Goal: Task Accomplishment & Management: Manage account settings

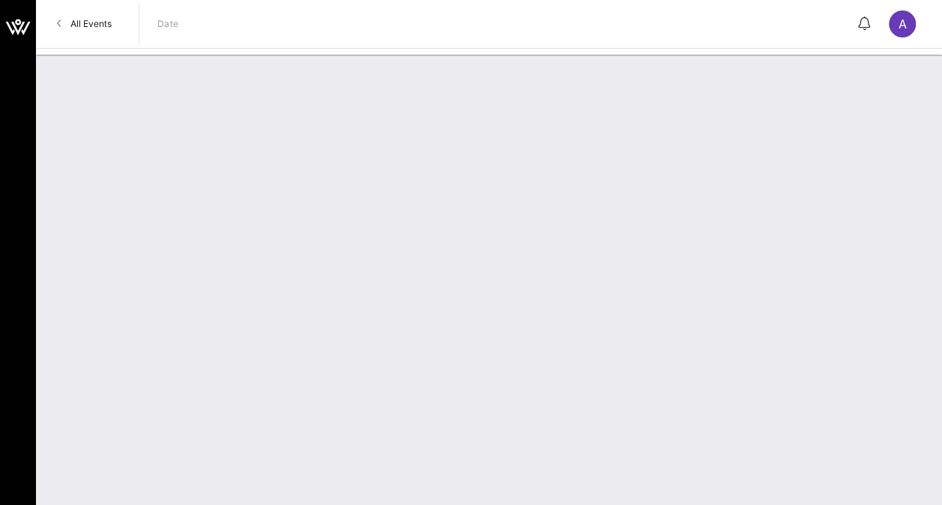
click at [82, 21] on span "All Events" at bounding box center [90, 23] width 41 height 11
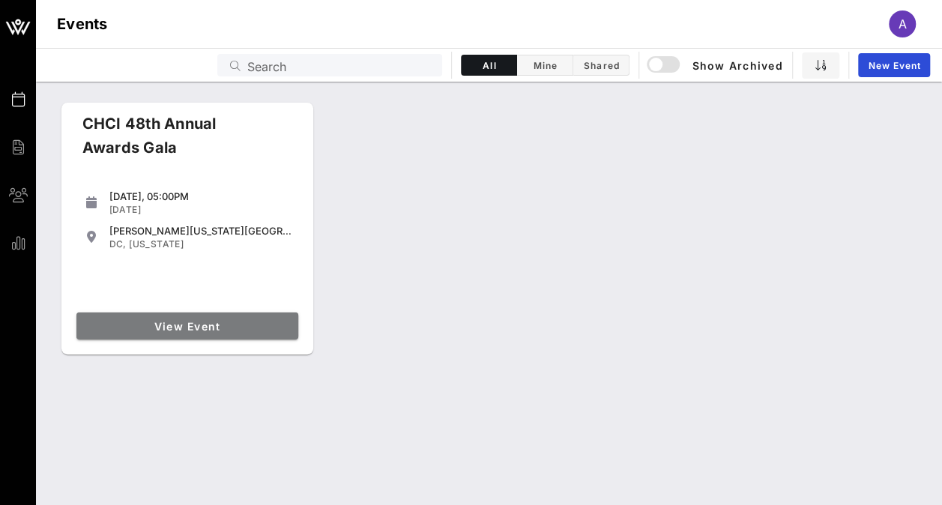
click at [206, 322] on span "View Event" at bounding box center [187, 326] width 210 height 13
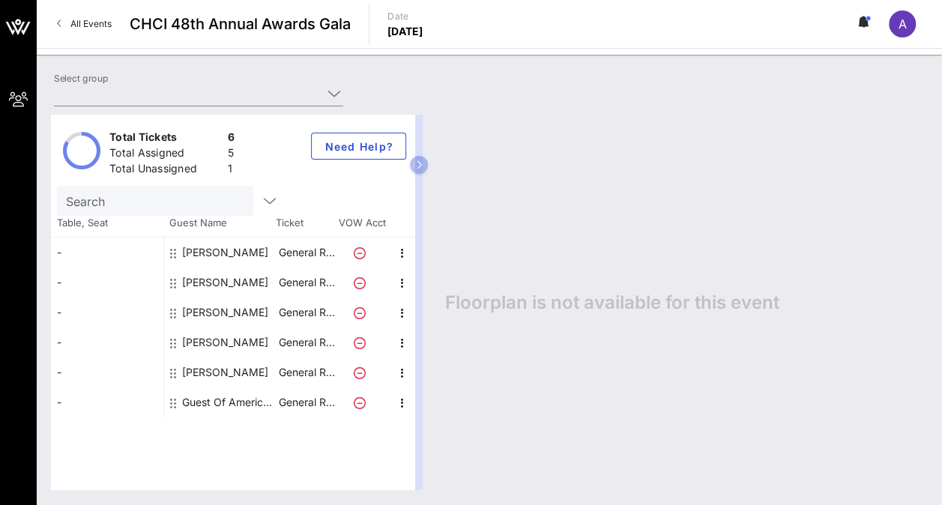
type input "American [MEDICAL_DATA] Society [MEDICAL_DATA] Action Network (American [MEDICA…"
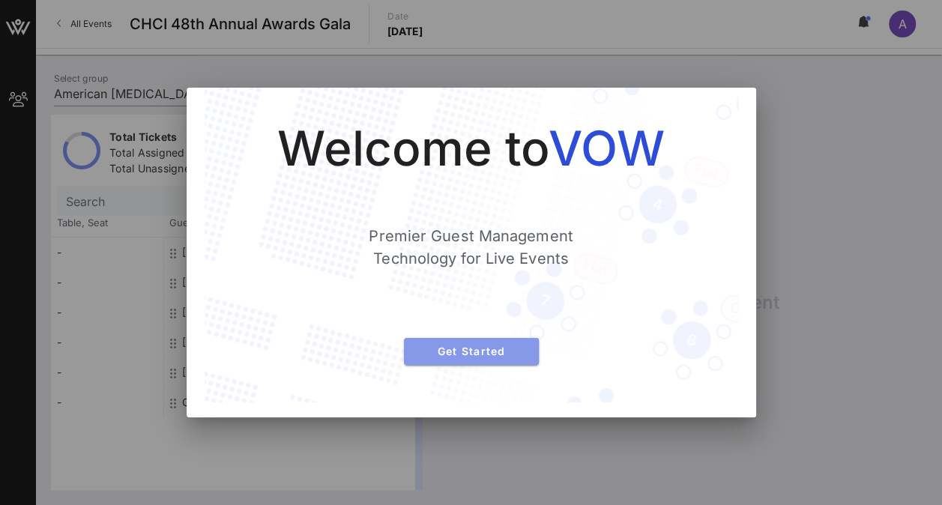
click at [501, 355] on span "Get Started" at bounding box center [471, 351] width 111 height 13
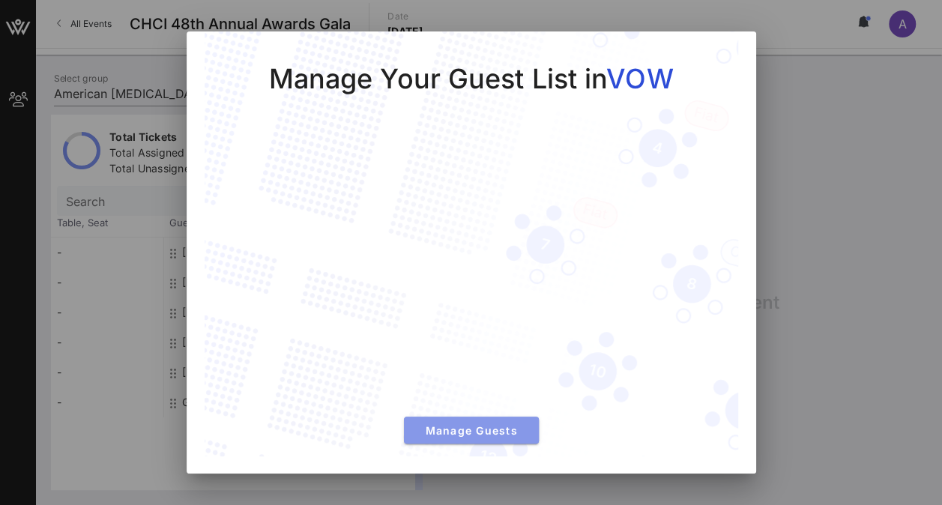
click at [481, 427] on span "Manage Guests" at bounding box center [471, 430] width 111 height 13
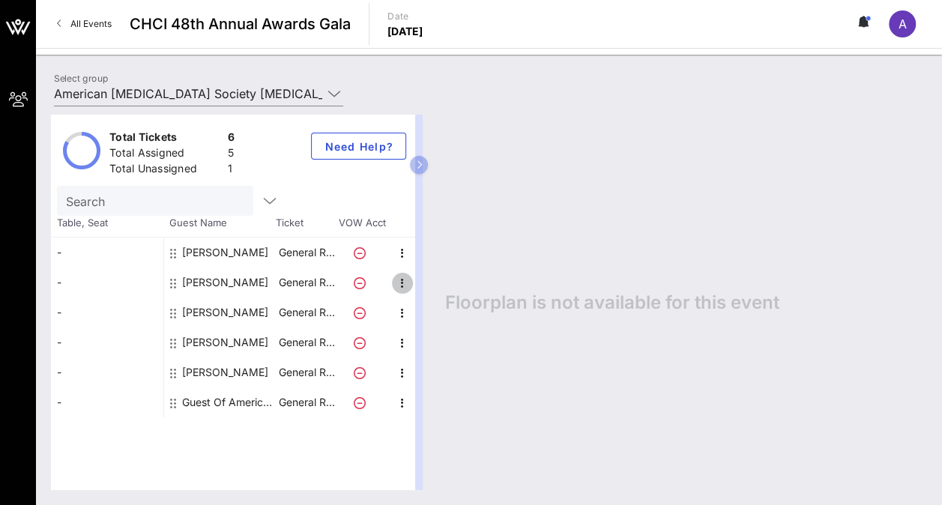
click at [398, 279] on icon "button" at bounding box center [402, 283] width 18 height 18
click at [438, 289] on div "Edit" at bounding box center [439, 287] width 30 height 12
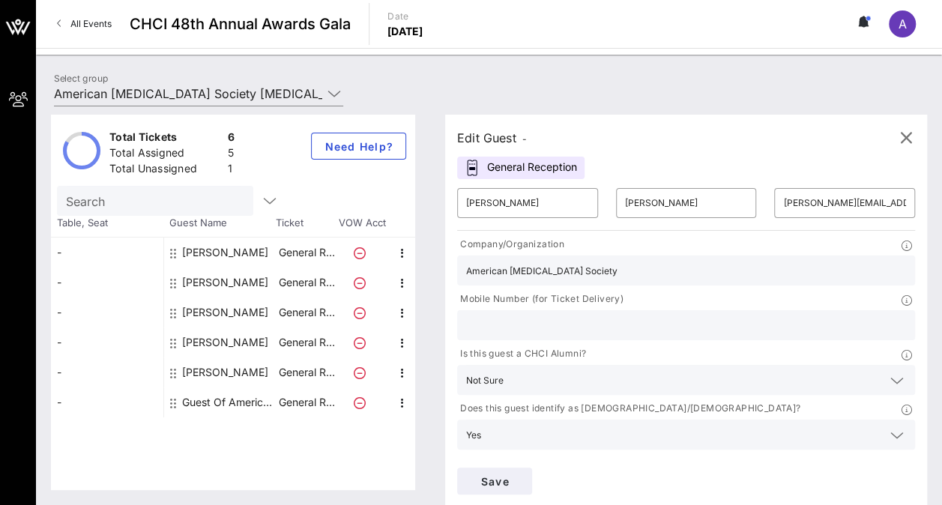
click at [660, 315] on input "text" at bounding box center [686, 324] width 440 height 19
paste input "(787) 647-0295"
type input "(787) 647-0295"
click at [586, 271] on input "American Cancer Society" at bounding box center [686, 270] width 440 height 19
click at [493, 267] on input "American Cancer Society" at bounding box center [686, 270] width 440 height 19
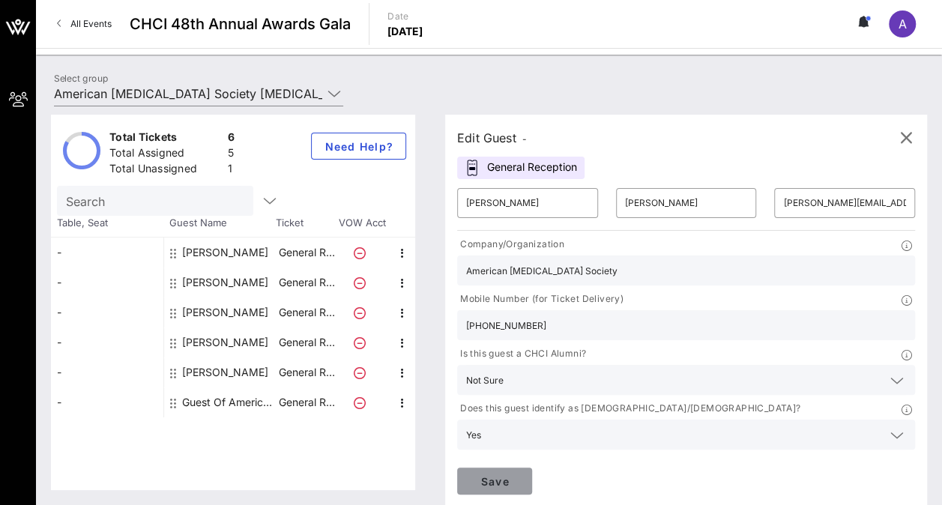
click at [520, 475] on span "Save" at bounding box center [494, 481] width 51 height 13
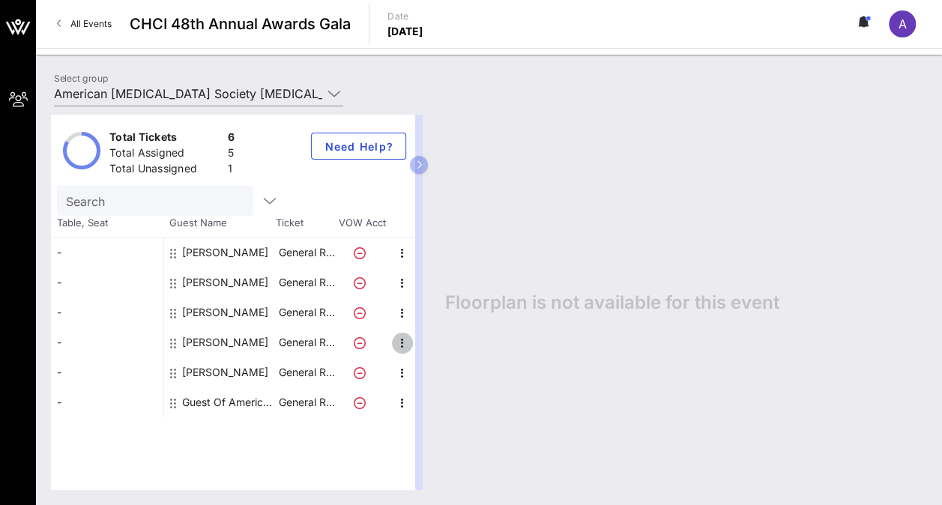
click at [403, 339] on icon "button" at bounding box center [402, 343] width 18 height 18
click at [427, 342] on div "Edit" at bounding box center [439, 347] width 30 height 12
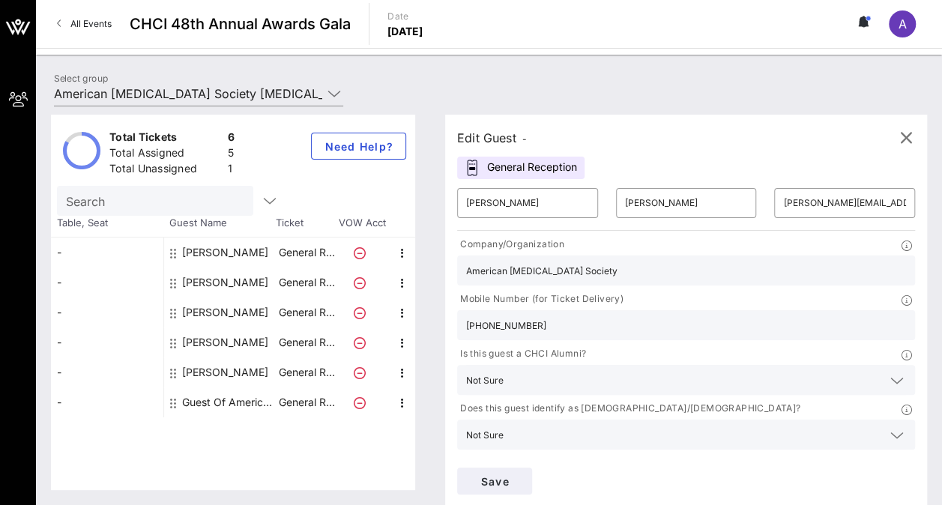
click at [719, 315] on input "787-312-6455" at bounding box center [686, 324] width 440 height 19
paste input "(787) 312-6455"
drag, startPoint x: 773, startPoint y: 285, endPoint x: 704, endPoint y: 285, distance: 68.9
click at [704, 315] on input "787-312-6455(787) 312-6455" at bounding box center [686, 324] width 440 height 19
type input "787-312-6455"
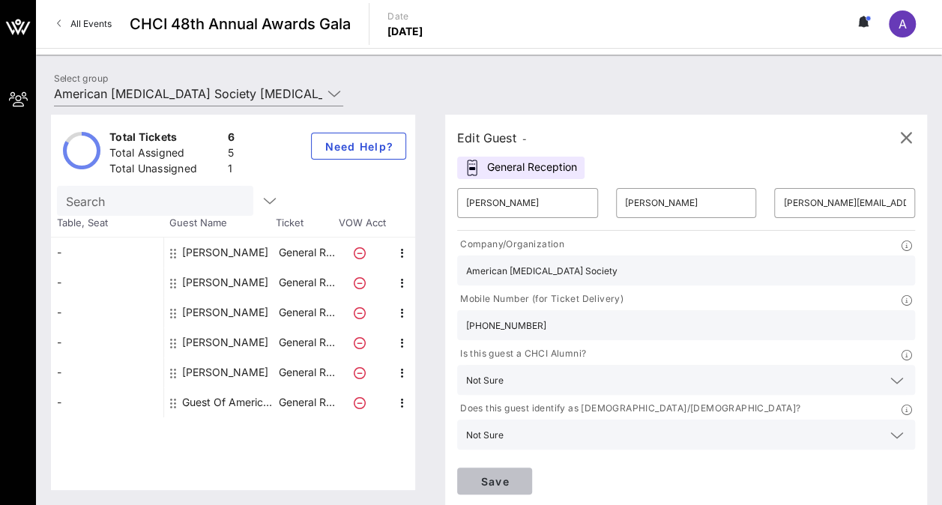
click at [520, 475] on span "Save" at bounding box center [494, 481] width 51 height 13
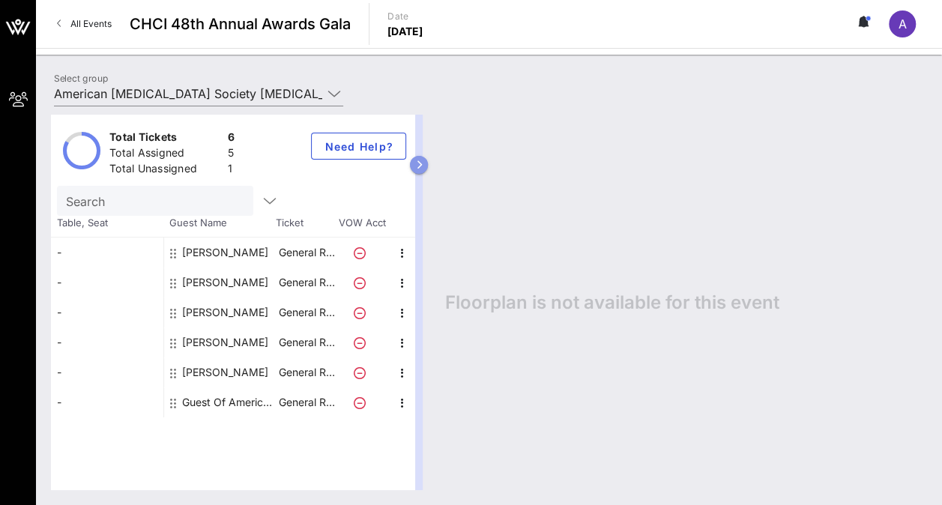
click at [417, 163] on icon "button" at bounding box center [419, 164] width 7 height 9
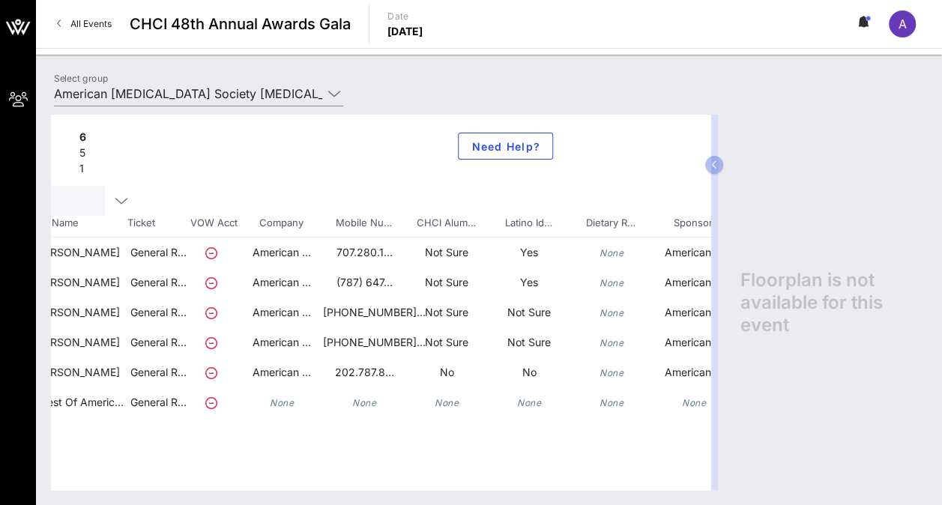
scroll to position [0, 199]
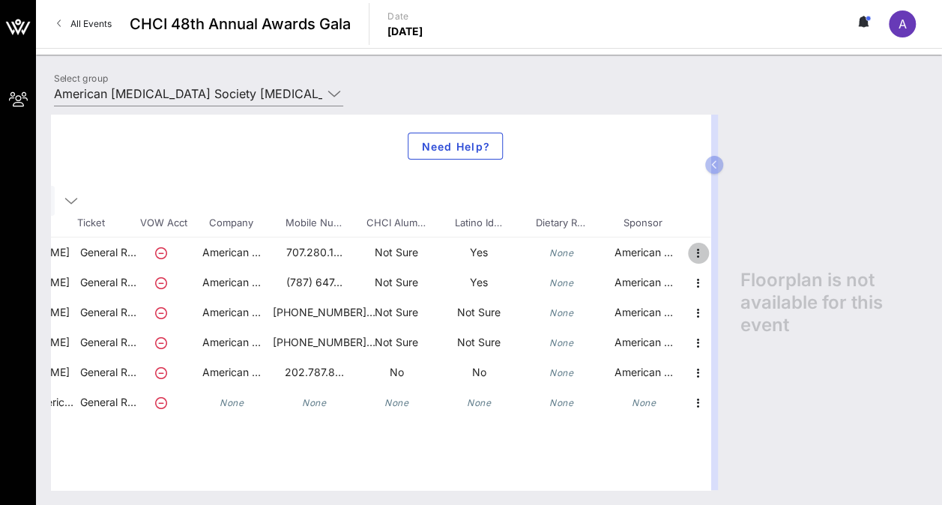
click at [695, 249] on icon "button" at bounding box center [698, 253] width 18 height 18
click at [742, 166] on div "Floorplan is not available for this event" at bounding box center [826, 302] width 202 height 375
click at [712, 477] on div at bounding box center [713, 302] width 7 height 375
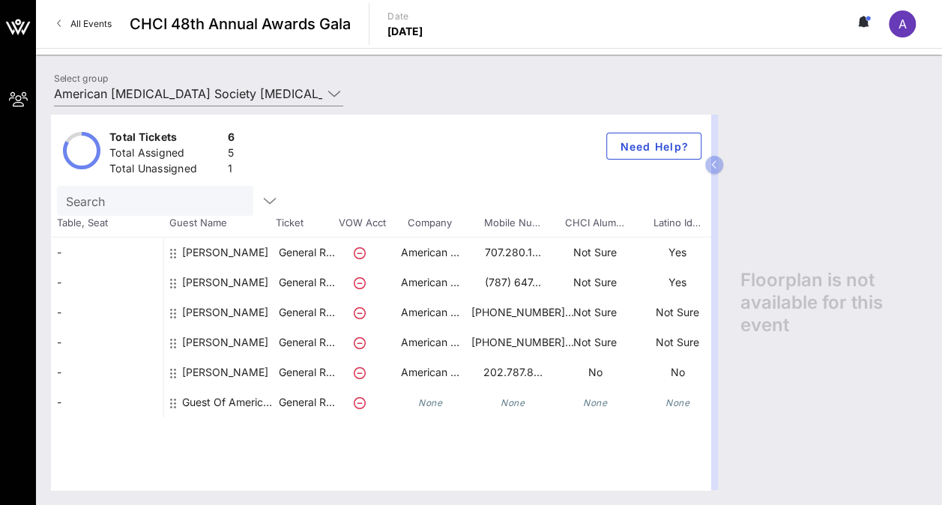
click at [193, 402] on div "Guest Of American Cancer Society Cancer Action Network" at bounding box center [229, 402] width 94 height 30
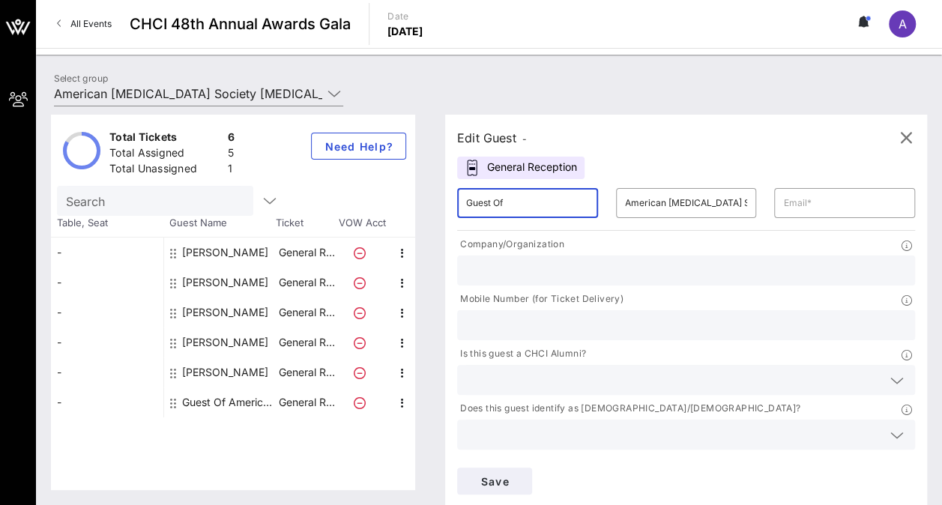
drag, startPoint x: 510, startPoint y: 201, endPoint x: 434, endPoint y: 212, distance: 77.3
click at [434, 212] on div "Edit Guest - General Reception ​ Guest Of ​ American Cancer Society Cancer Acti…" at bounding box center [678, 302] width 497 height 375
type input "Lisa"
type input "ACS CAN"
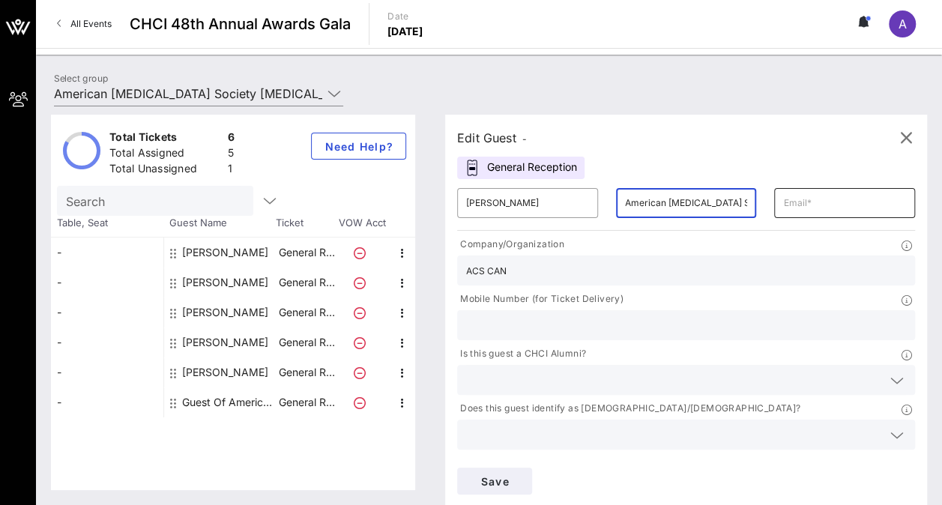
scroll to position [0, 127]
drag, startPoint x: 585, startPoint y: 203, endPoint x: 713, endPoint y: 202, distance: 127.4
click at [713, 202] on div "​ Lisa ​ American Cancer Society Cancer Action Network ​" at bounding box center [686, 203] width 476 height 48
type input "Lac"
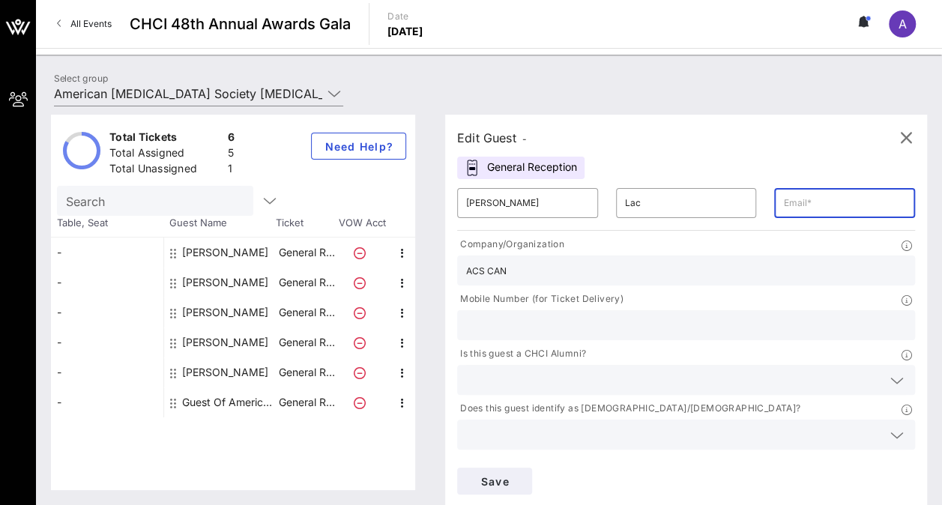
click at [783, 202] on input "text" at bounding box center [844, 203] width 123 height 24
type input "Kr"
click at [575, 277] on input "ACS CAN" at bounding box center [686, 270] width 440 height 19
click at [623, 291] on p "Mobile Number (for Ticket Delivery)" at bounding box center [540, 299] width 166 height 16
click at [890, 372] on icon at bounding box center [896, 381] width 13 height 18
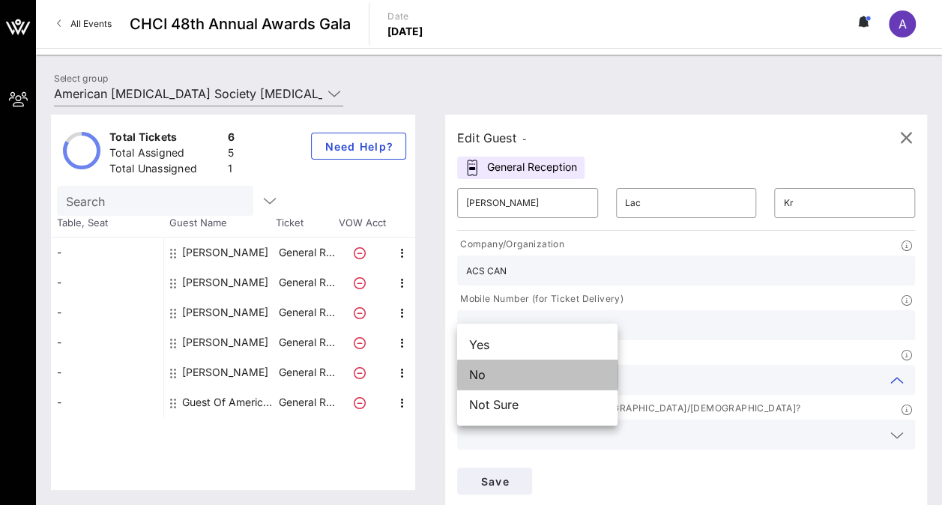
click at [509, 372] on div "No" at bounding box center [537, 375] width 160 height 30
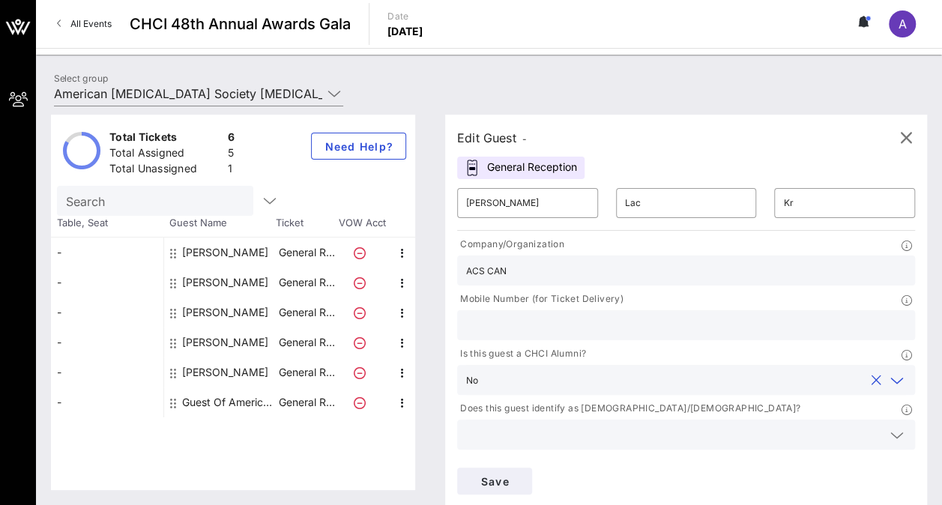
click at [890, 481] on icon at bounding box center [896, 490] width 13 height 18
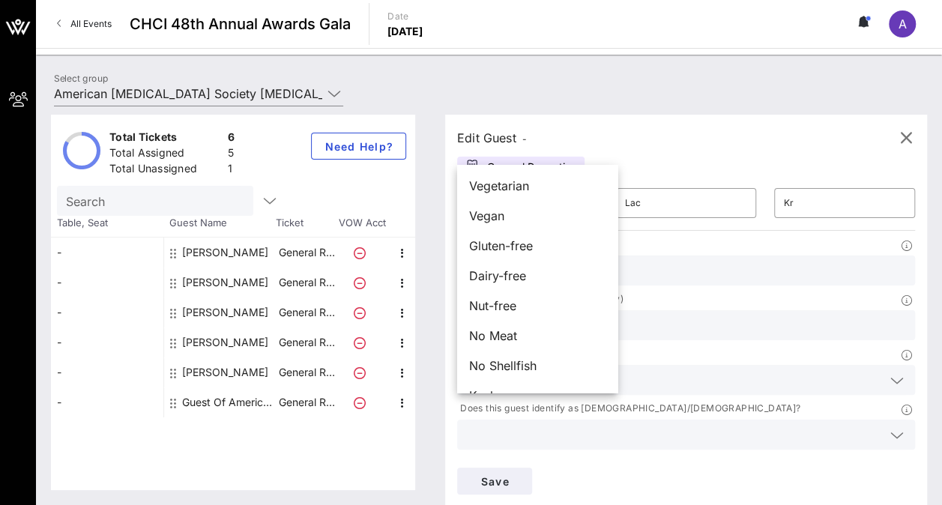
click at [554, 450] on div "Edit Guest - General Reception ​ Lisa ​ Lac ​ Kr Company/Organization ACS CAN M…" at bounding box center [678, 302] width 497 height 375
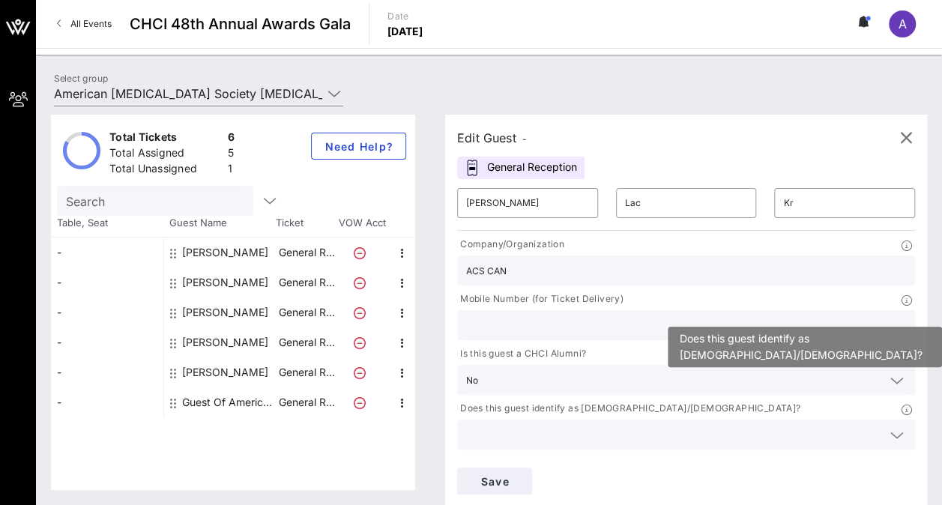
click at [901, 405] on icon at bounding box center [906, 410] width 10 height 10
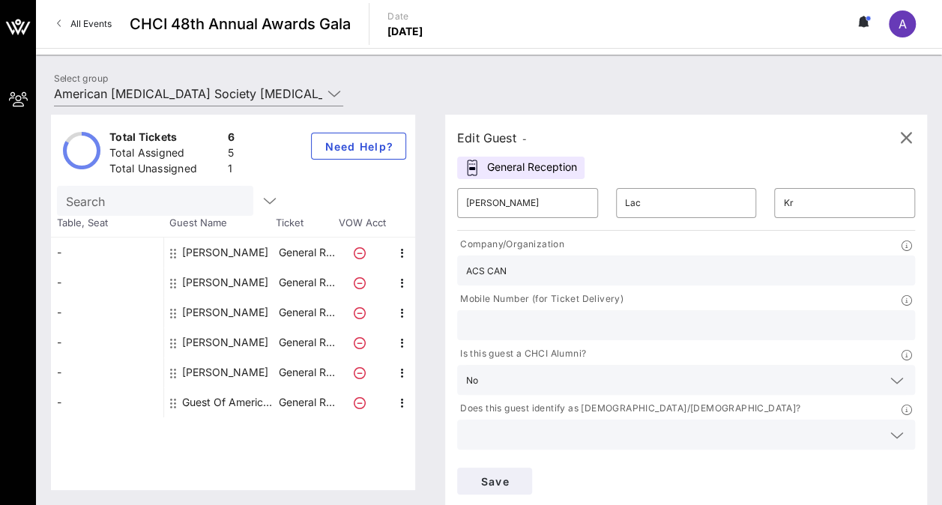
click at [890, 426] on icon at bounding box center [896, 435] width 13 height 18
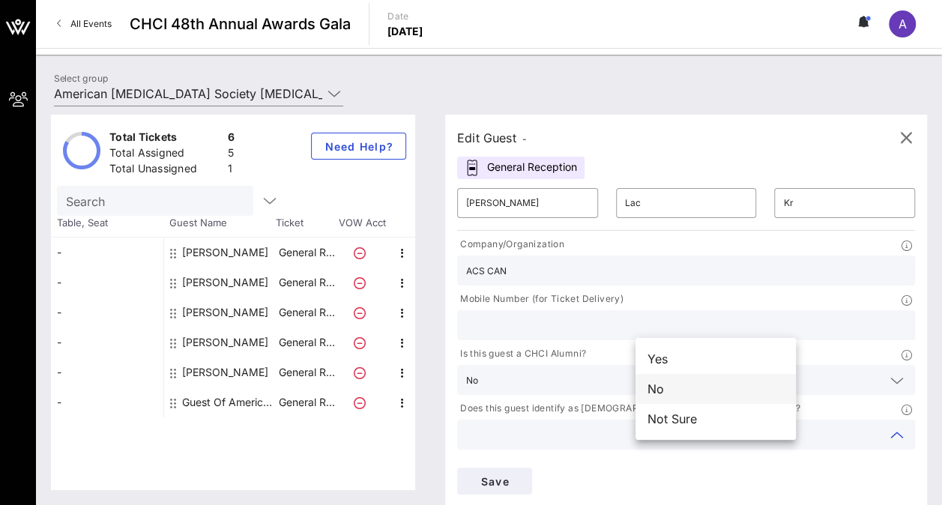
click at [665, 392] on div "No" at bounding box center [715, 389] width 160 height 30
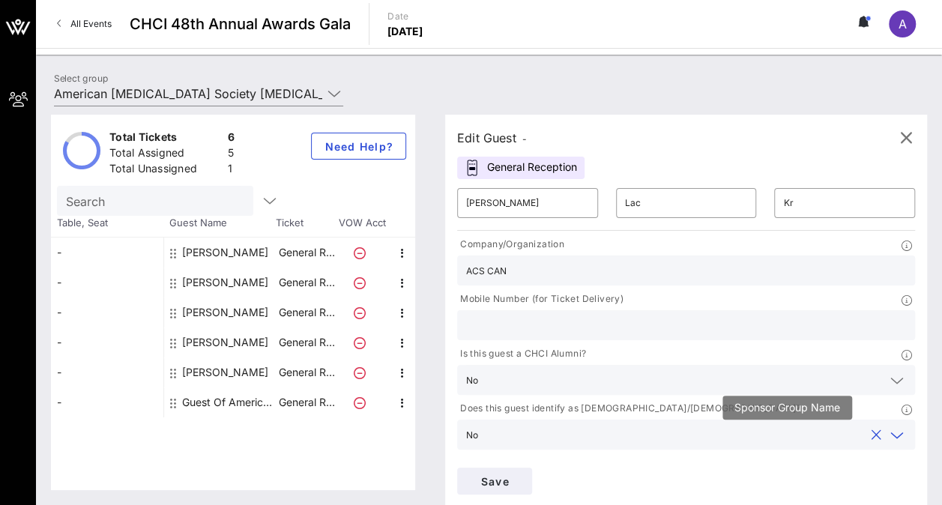
type input "American Cancer Society Cancer Action Network"
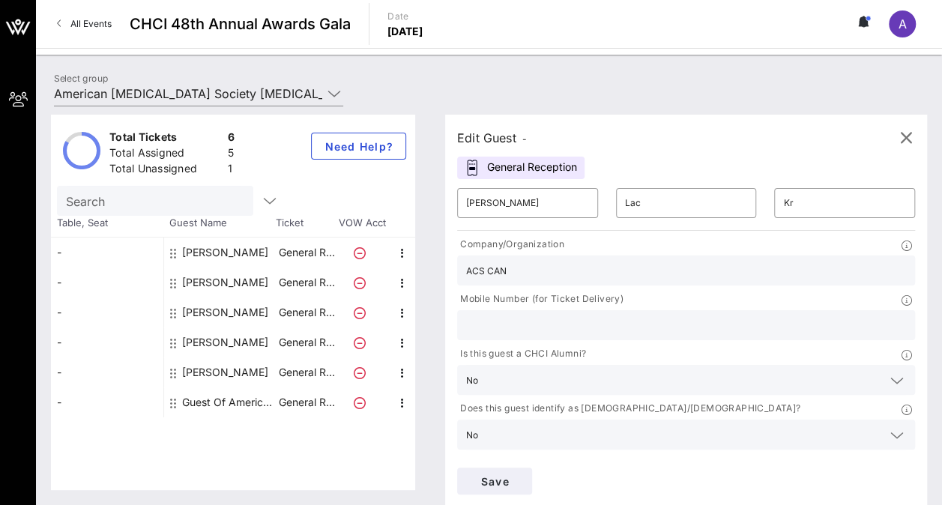
click at [531, 275] on input "ACS CAN" at bounding box center [686, 270] width 440 height 19
type input "American Cancer Society Cancer Action Network"
type input "7038223218"
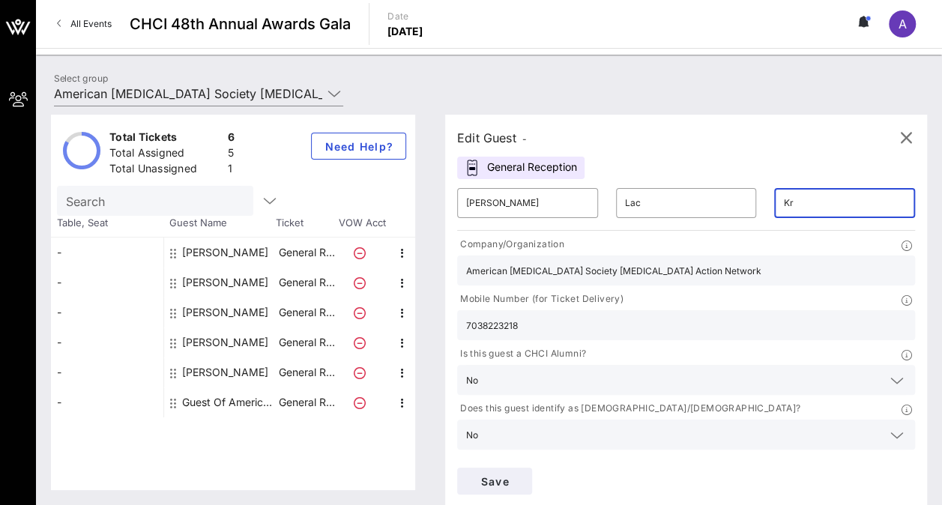
click at [783, 202] on input "Kr" at bounding box center [844, 203] width 123 height 24
click at [632, 206] on input "Lac" at bounding box center [686, 203] width 123 height 24
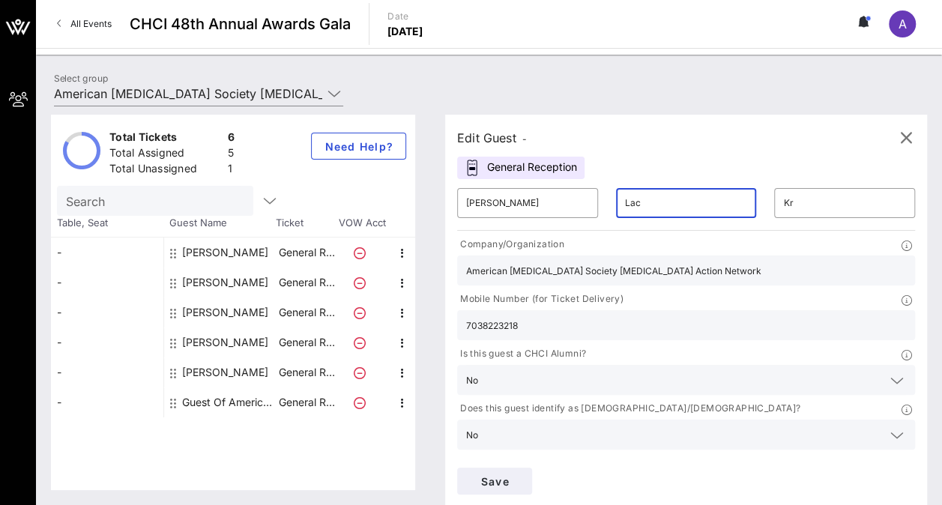
type input "Lacasse"
click at [520, 475] on span "Save" at bounding box center [494, 481] width 51 height 13
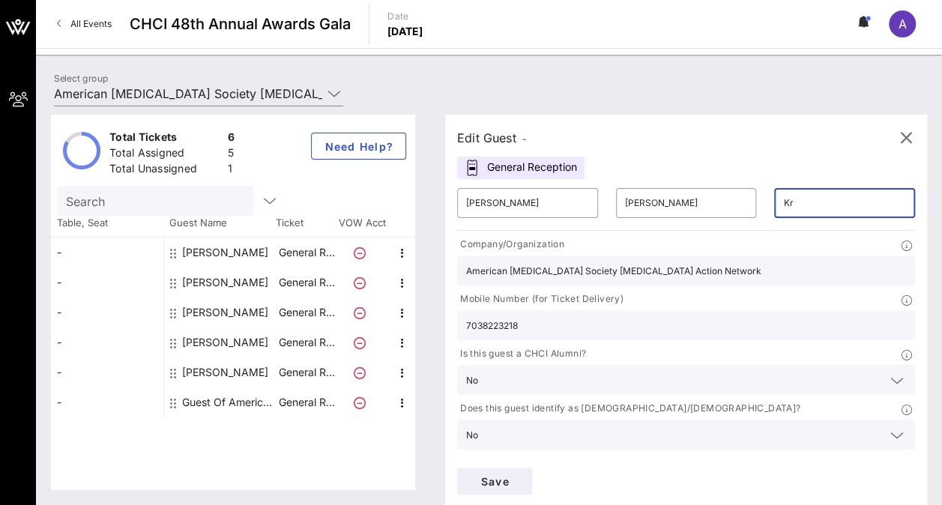
click at [783, 205] on input "Kr" at bounding box center [844, 203] width 123 height 24
type input "kristiani.burnett@cancer.org"
click at [874, 459] on div "Save" at bounding box center [686, 481] width 476 height 45
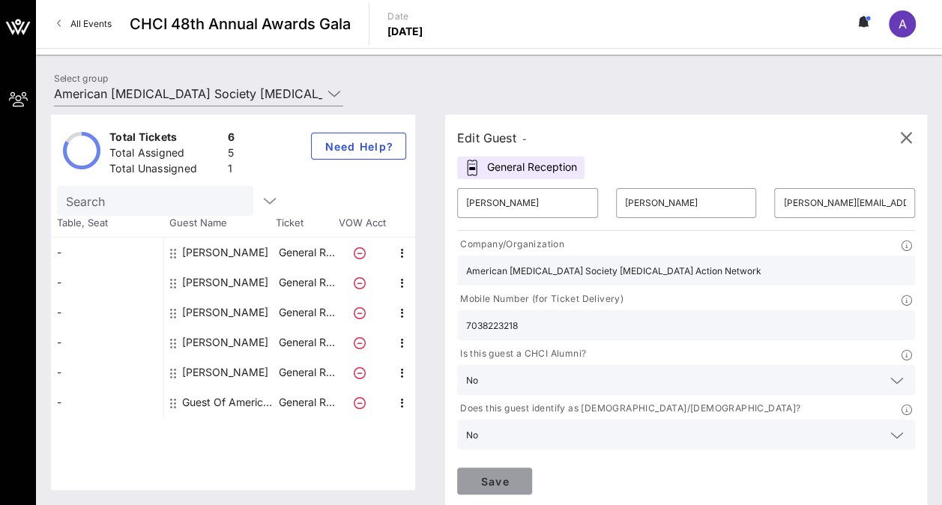
click at [520, 475] on span "Save" at bounding box center [494, 481] width 51 height 13
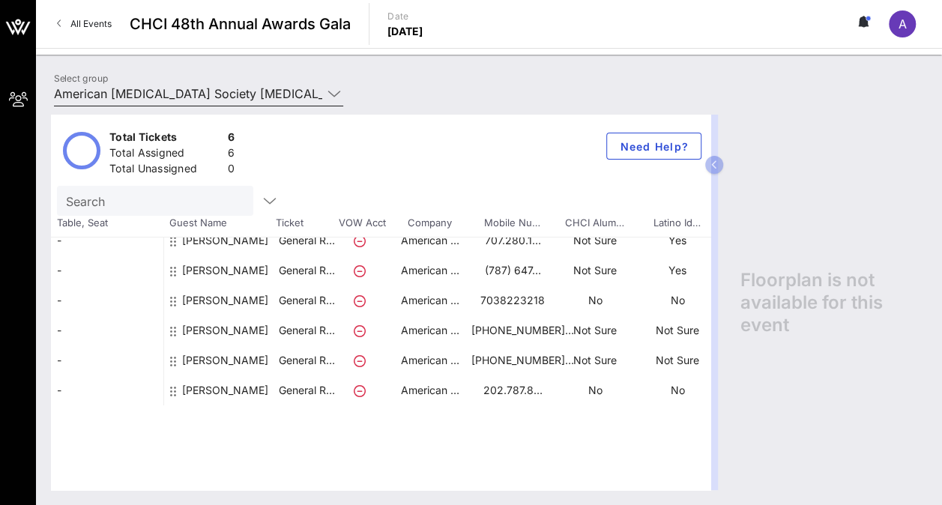
click at [331, 96] on icon at bounding box center [333, 94] width 13 height 18
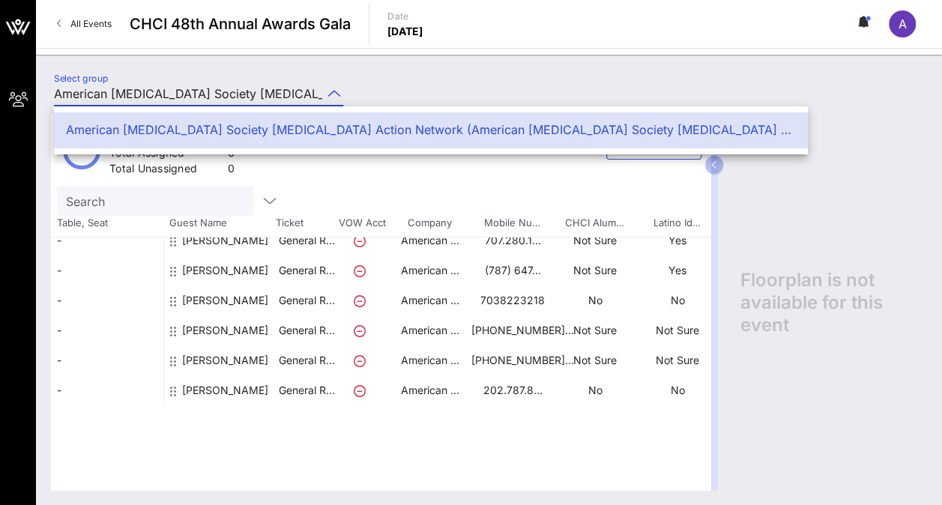
click at [370, 85] on div "Select group American Cancer Society Cancer Action Network (American Cancer Soc…" at bounding box center [489, 96] width 888 height 52
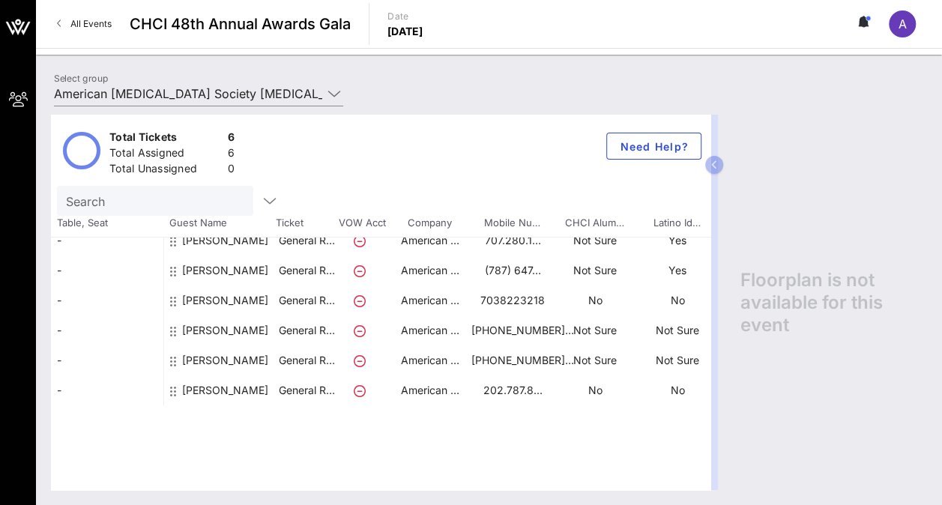
click at [555, 173] on div "Total Tickets 6 Total Assigned 6 Total Unassigned 0 Need Help?" at bounding box center [380, 150] width 659 height 71
click at [677, 144] on span "Need Help?" at bounding box center [654, 146] width 70 height 13
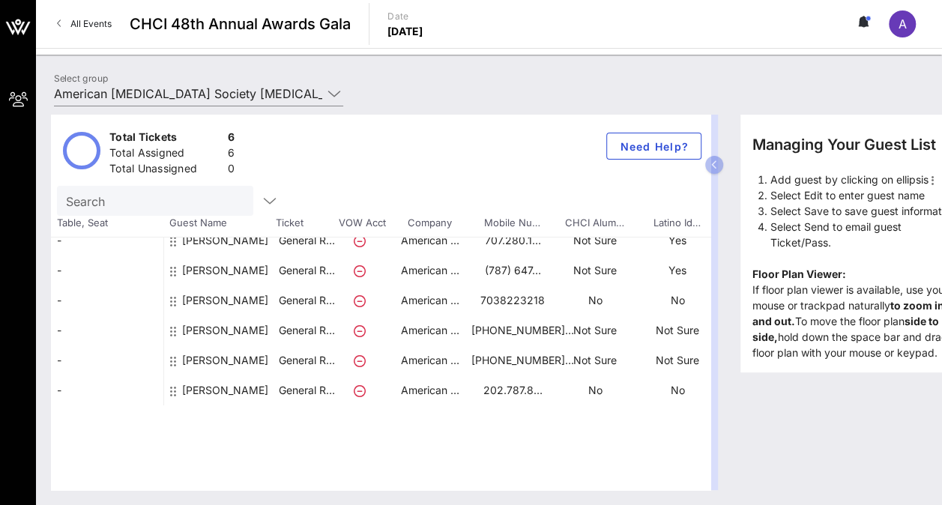
click at [736, 393] on div "Managing Your Guest List Add guest by clicking on ellipsis Select Edit to enter…" at bounding box center [826, 302] width 202 height 375
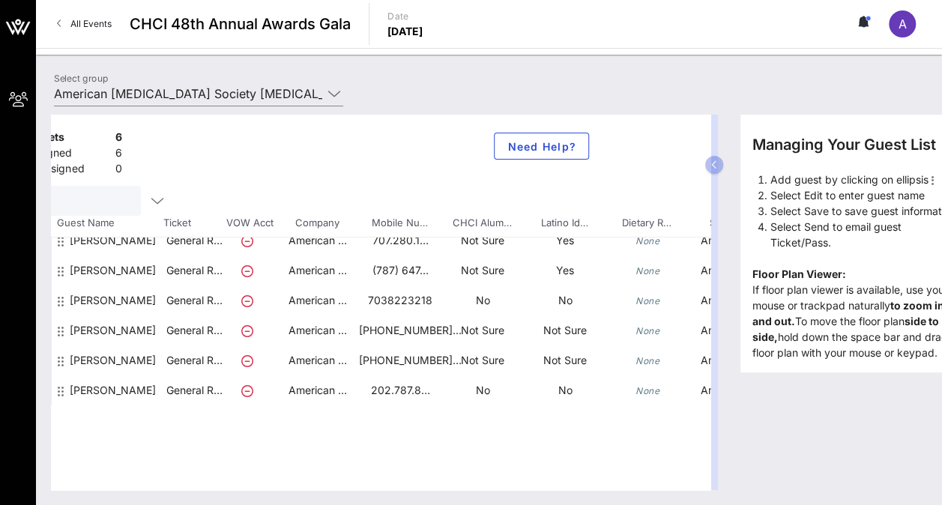
scroll to position [0, 199]
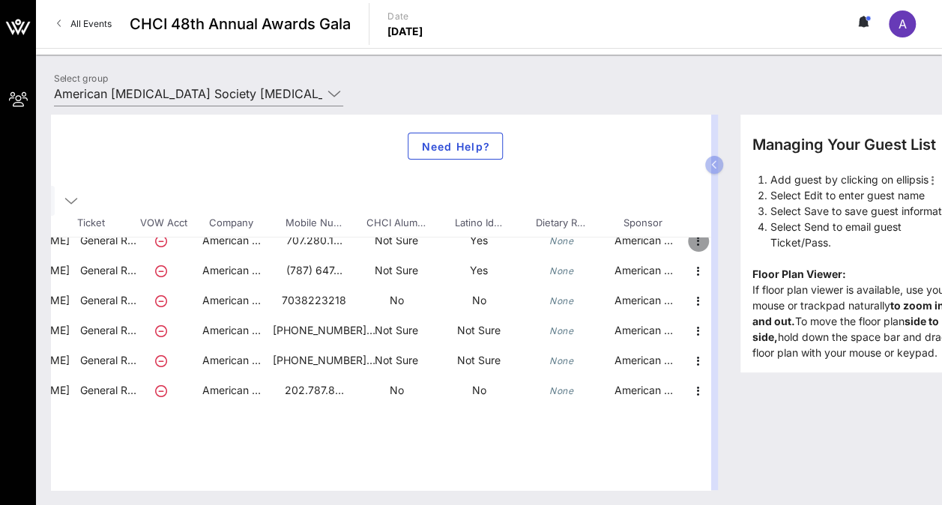
click at [697, 238] on icon "button" at bounding box center [698, 241] width 18 height 18
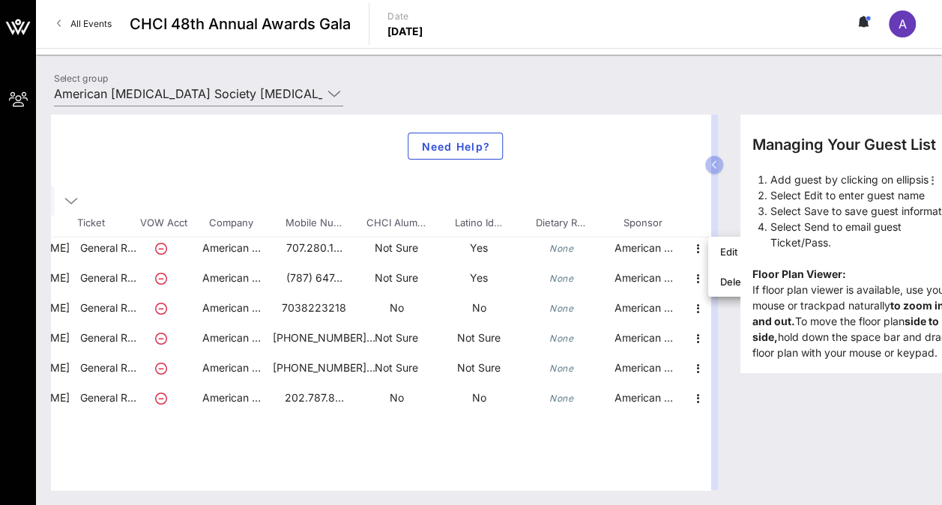
click at [776, 89] on div "Select group American Cancer Society Cancer Action Network (American Cancer Soc…" at bounding box center [489, 96] width 888 height 52
click at [774, 438] on div "Managing Your Guest List Add guest by clicking on ellipsis Select Edit to enter…" at bounding box center [826, 302] width 202 height 375
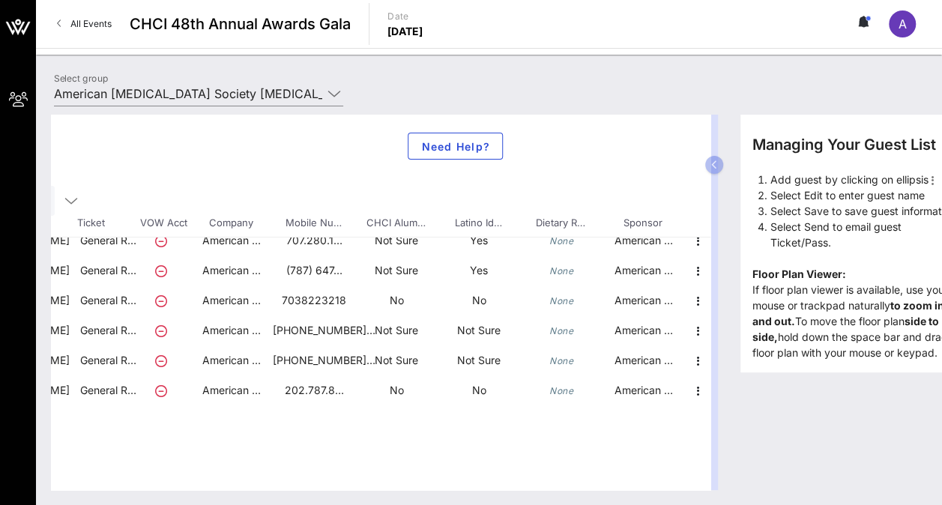
scroll to position [0, 0]
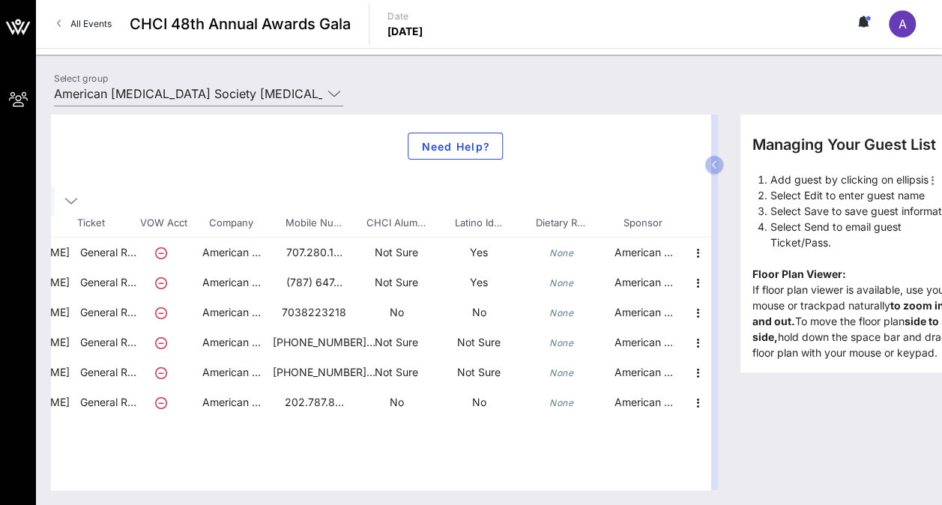
click at [162, 252] on icon at bounding box center [161, 253] width 12 height 12
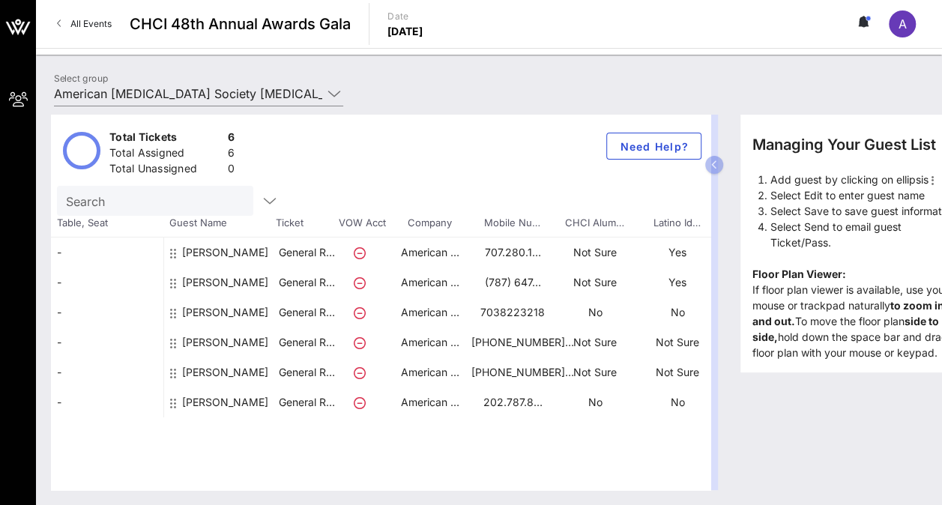
click at [75, 246] on div "-" at bounding box center [107, 253] width 112 height 30
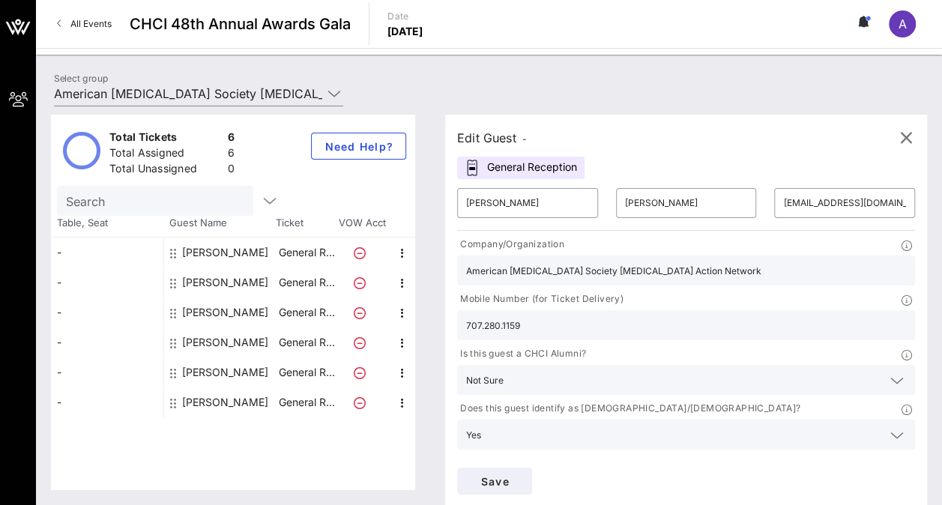
click at [88, 271] on div "-" at bounding box center [107, 283] width 112 height 30
type input "Lillian"
type input "Santos"
type input "lillian.santos@cancer.org"
type input "American Cancer Society"
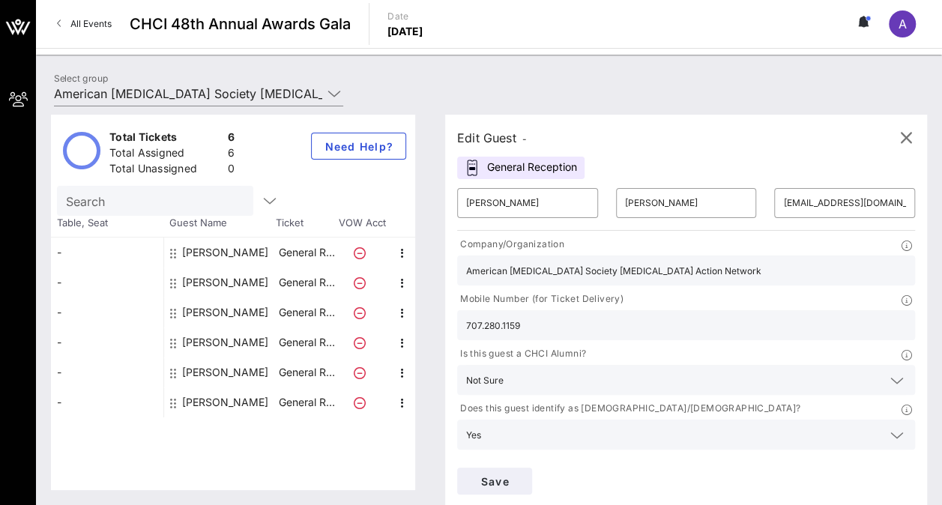
type input "(787) 647-0295"
click at [77, 310] on div "-" at bounding box center [107, 312] width 112 height 30
type input "Lisa"
type input "Lacasse"
type input "kristiani.burnett@cancer.org"
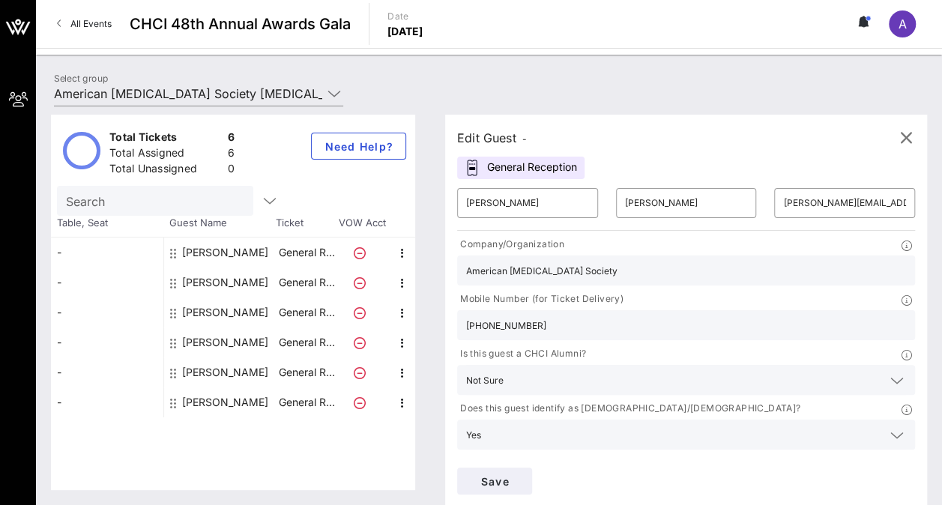
type input "American Cancer Society Cancer Action Network"
type input "7038223218"
click at [78, 338] on div "-" at bounding box center [107, 342] width 112 height 30
type input "Manuel"
type input "Luna"
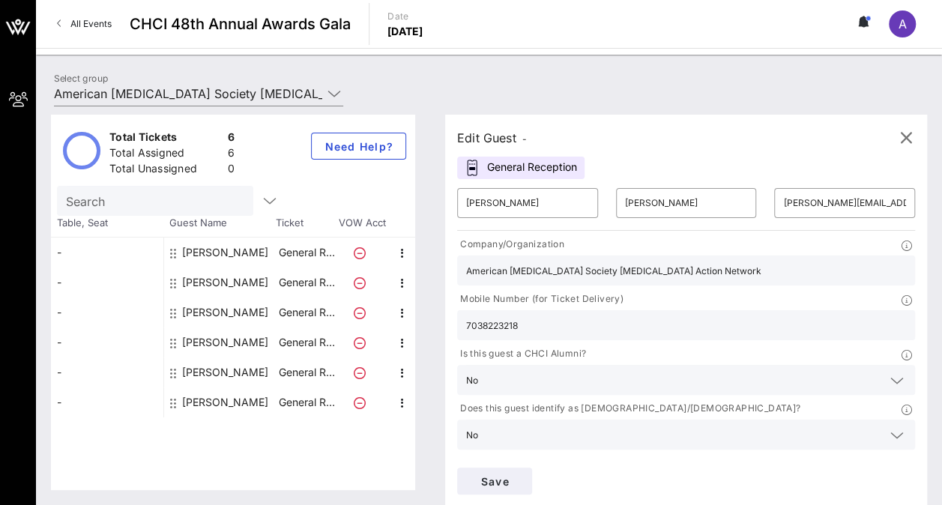
type input "luna.a.manuel@gmail.com"
type input "505-307-1832"
click at [79, 362] on div "-" at bounding box center [107, 372] width 112 height 30
type input "Maria"
type input "Cristy"
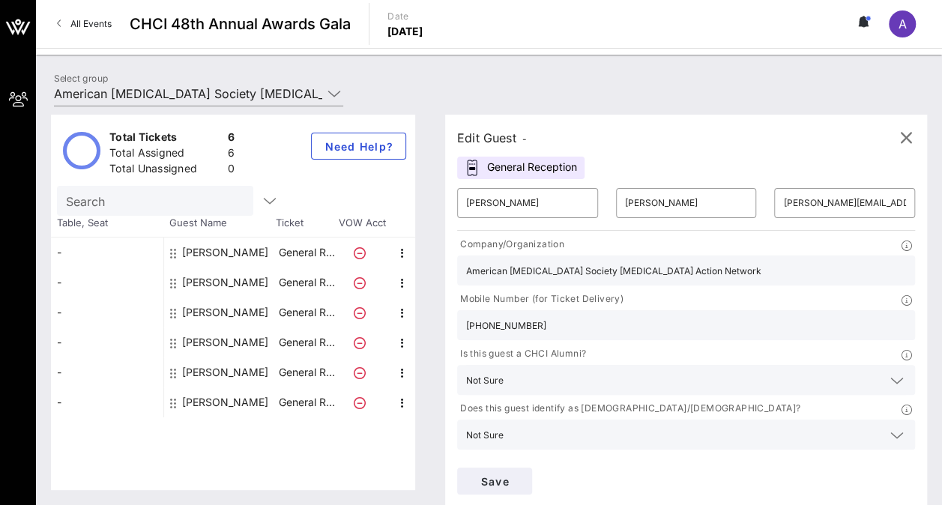
type input "maria.cristy@cancer.org"
type input "American Cancer Society"
type input "787-312-6455"
click at [79, 406] on div "-" at bounding box center [107, 402] width 112 height 30
type input "Nishith"
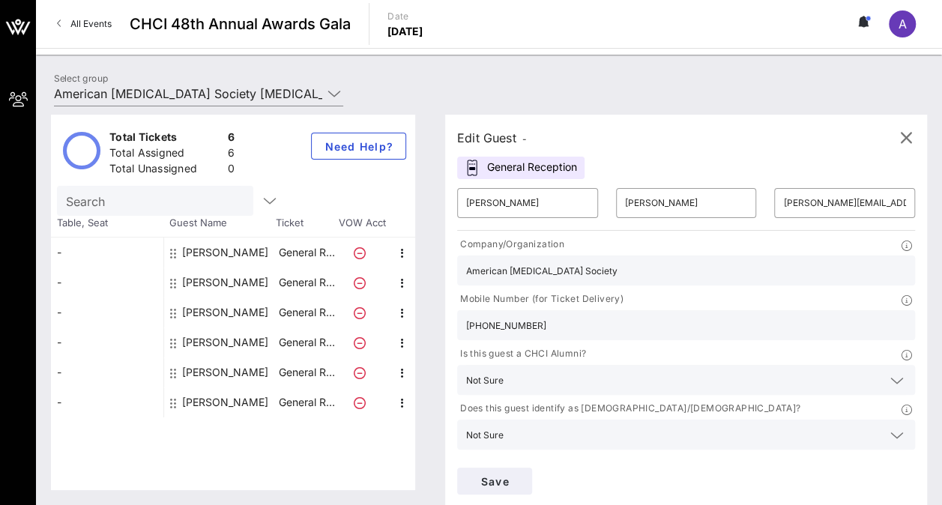
type input "Pandya"
type input "nishith.pandya@cancer.org"
type input "American Cancer Society Cancer Action Network"
type input "202.787.8845"
click at [907, 139] on icon "button" at bounding box center [906, 138] width 18 height 18
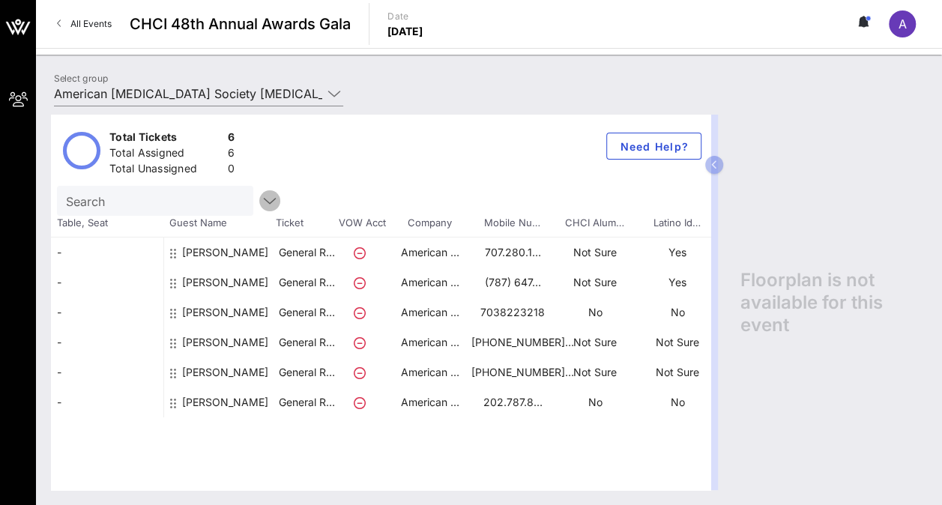
click at [261, 196] on icon "button" at bounding box center [270, 201] width 18 height 18
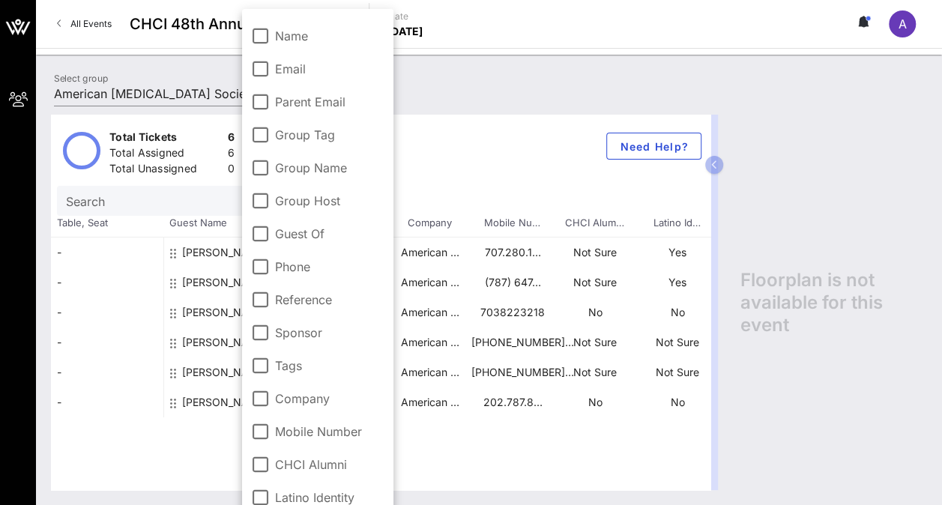
click at [752, 202] on div "Floorplan is not available for this event" at bounding box center [826, 302] width 202 height 375
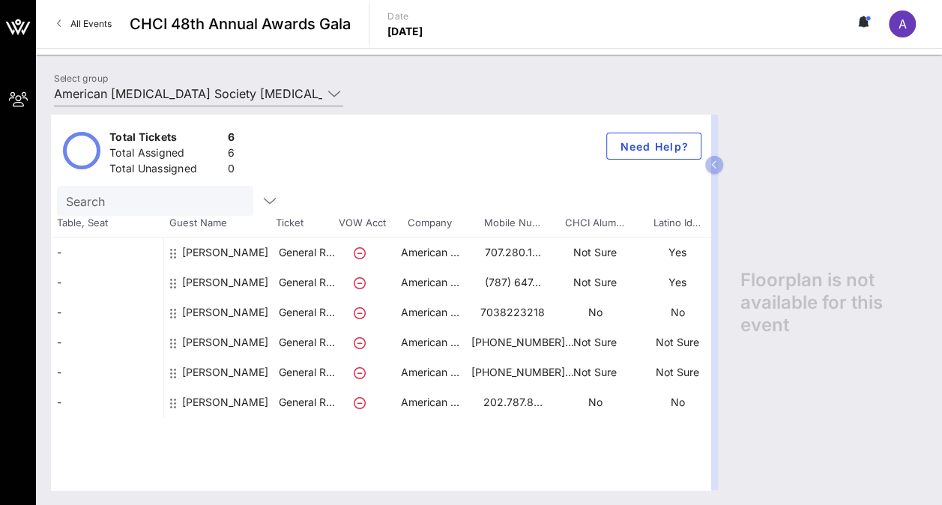
scroll to position [0, 199]
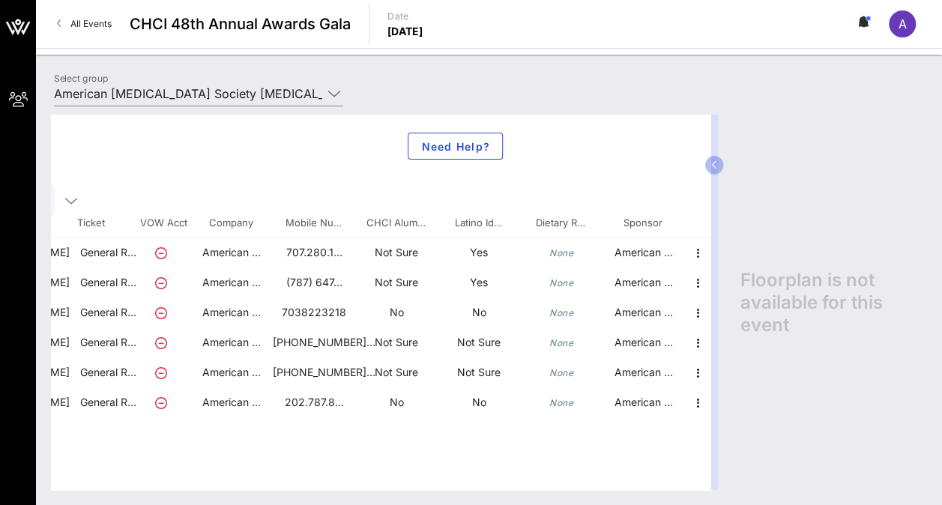
drag, startPoint x: 935, startPoint y: 124, endPoint x: 935, endPoint y: 146, distance: 21.7
click at [935, 126] on div "Total Tickets 6 Total Assigned 6 Total Unassigned 0 Need Help? Search Table, Se…" at bounding box center [489, 302] width 906 height 405
click at [711, 165] on icon "button" at bounding box center [714, 164] width 7 height 9
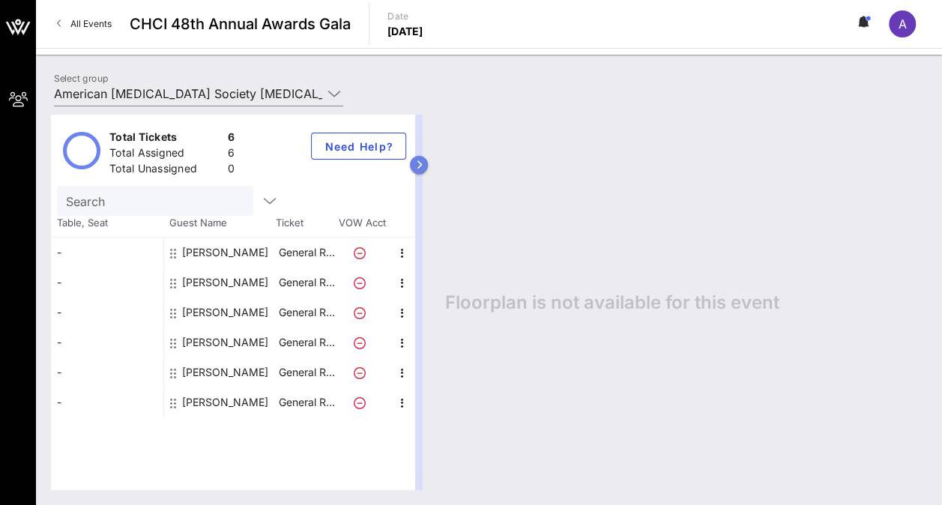
scroll to position [0, 0]
click at [424, 165] on button "button" at bounding box center [419, 165] width 18 height 18
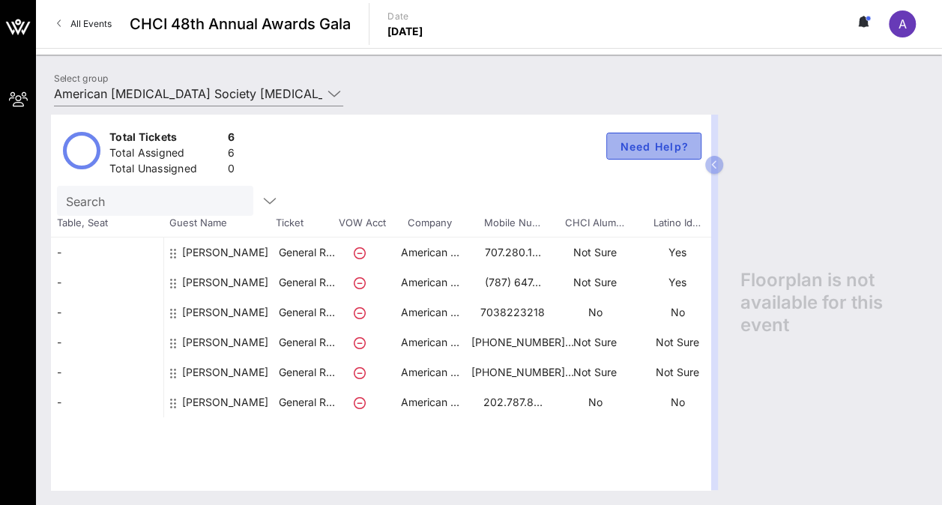
click at [641, 139] on button "Need Help?" at bounding box center [653, 146] width 95 height 27
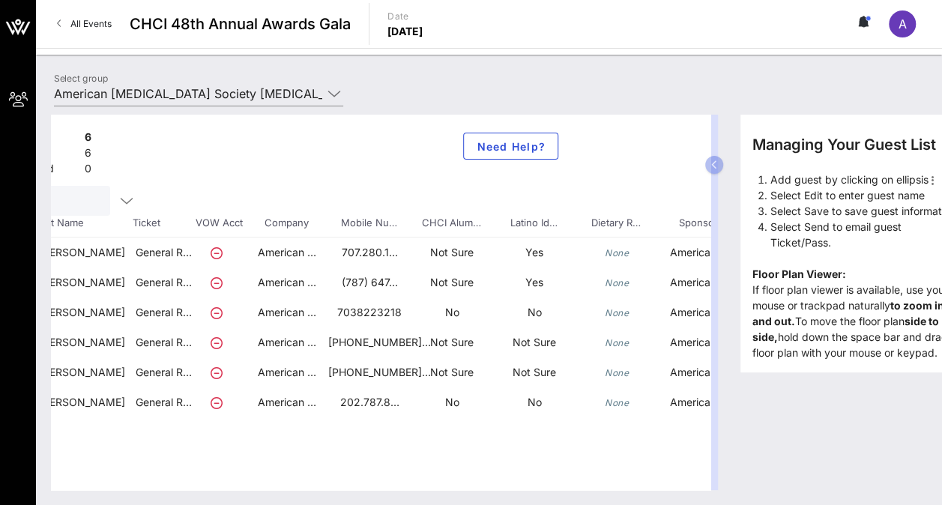
scroll to position [0, 199]
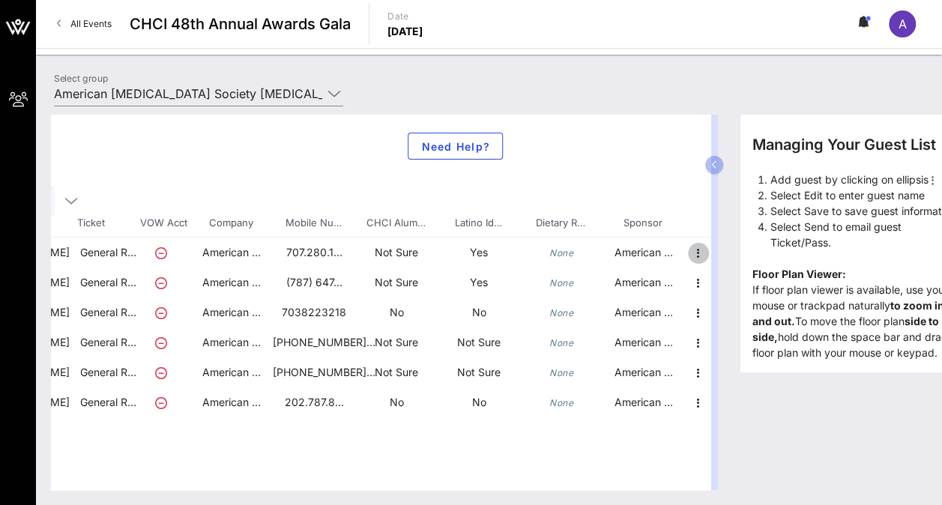
click at [696, 247] on icon "button" at bounding box center [698, 253] width 18 height 18
click at [725, 363] on div "Managing Your Guest List Add guest by clicking on ellipsis Select Edit to enter…" at bounding box center [826, 302] width 202 height 375
drag, startPoint x: 713, startPoint y: 207, endPoint x: 721, endPoint y: 287, distance: 80.6
click at [719, 284] on div "Total Tickets 6 Total Assigned 6 Total Unassigned 0 Need Help? Search Table, Se…" at bounding box center [388, 302] width 674 height 375
click at [661, 475] on div "Total Tickets 6 Total Assigned 6 Total Unassigned 0 Need Help? Search Table, Se…" at bounding box center [380, 302] width 659 height 375
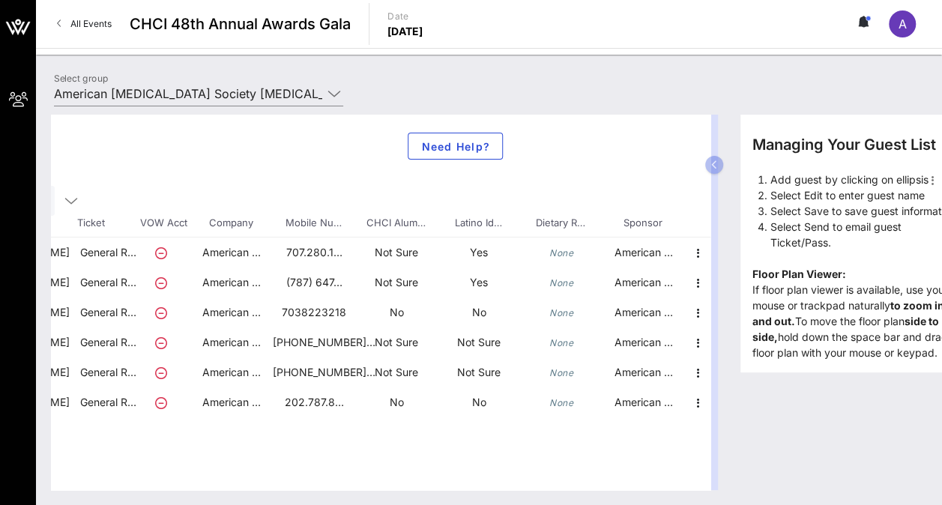
scroll to position [0, 0]
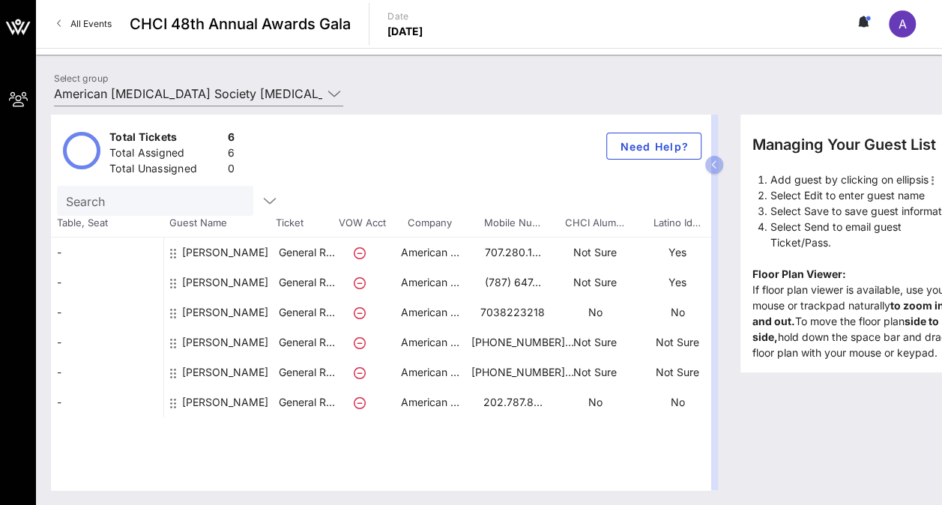
click at [423, 27] on p "Thursday, Sep. 18, 2025" at bounding box center [405, 31] width 36 height 15
click at [70, 251] on div "-" at bounding box center [107, 253] width 112 height 30
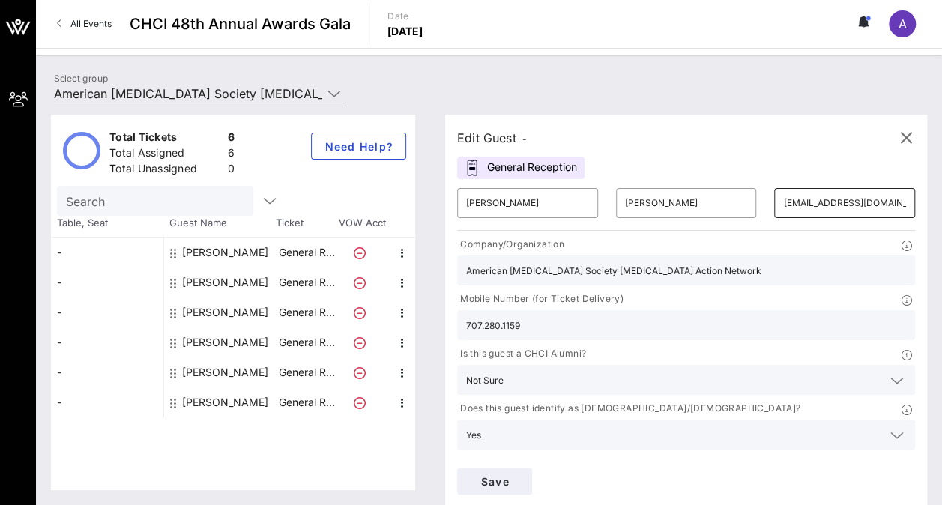
click at [783, 204] on input "ramos_jose_r@stanfordalumni.org" at bounding box center [844, 203] width 123 height 24
click at [877, 459] on div "Save" at bounding box center [686, 481] width 476 height 45
click at [214, 400] on div "Nishith Pandya" at bounding box center [225, 402] width 86 height 30
type input "Nishith"
type input "Pandya"
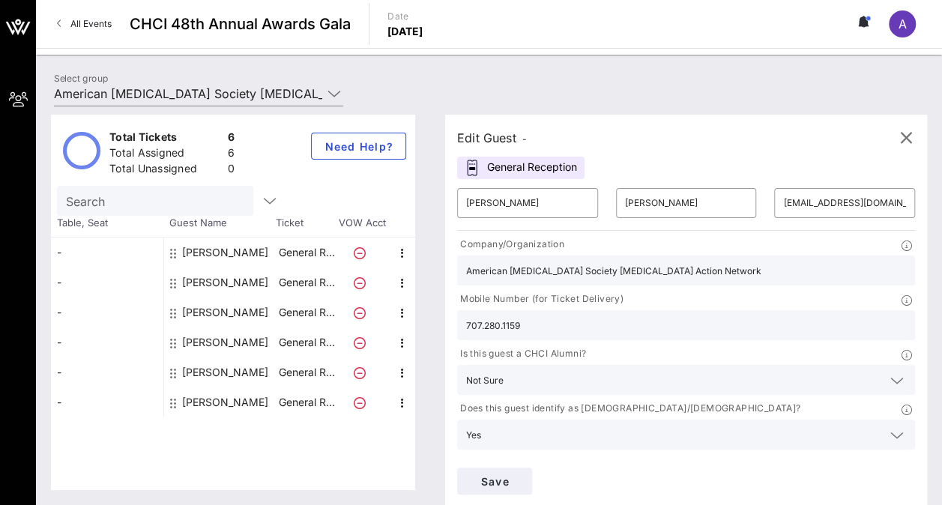
type input "nishith.pandya@cancer.org"
type input "202.787.8845"
click at [520, 475] on span "Save" at bounding box center [494, 481] width 51 height 13
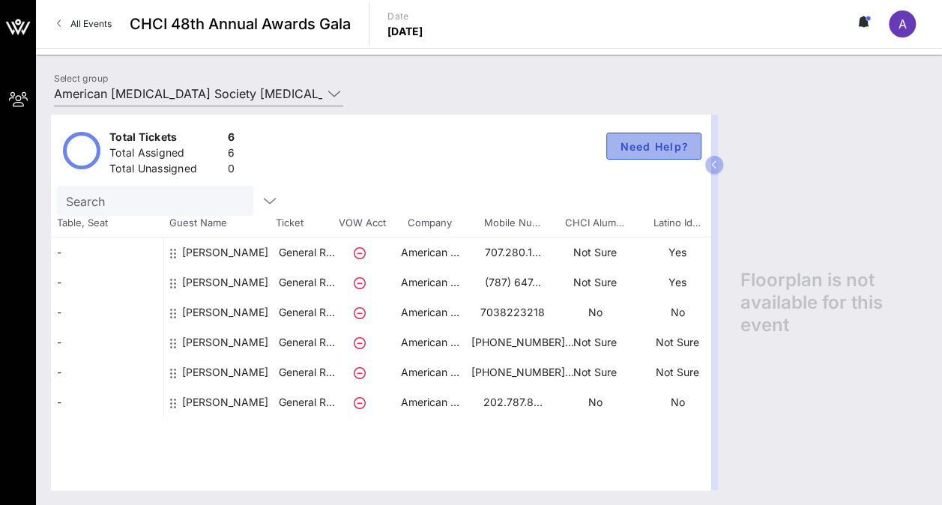
click at [662, 144] on span "Need Help?" at bounding box center [654, 146] width 70 height 13
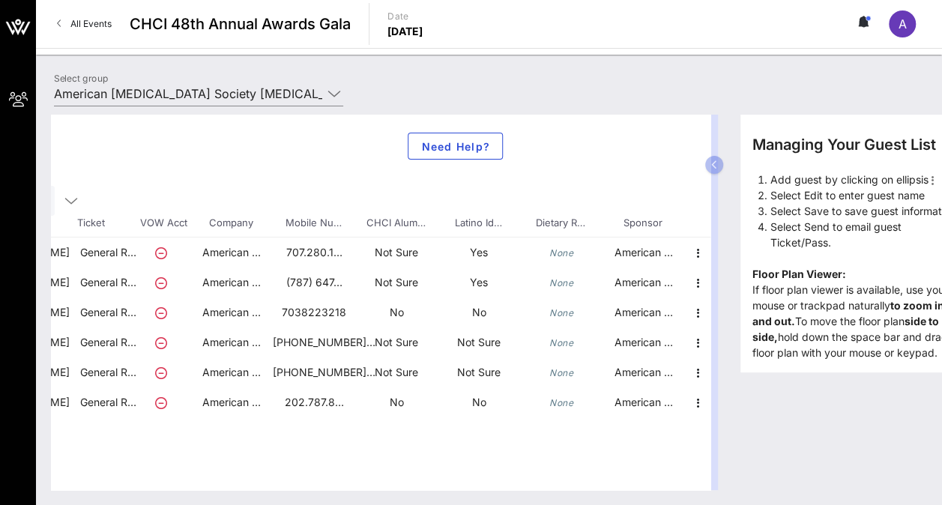
click at [905, 22] on span "A" at bounding box center [902, 23] width 8 height 15
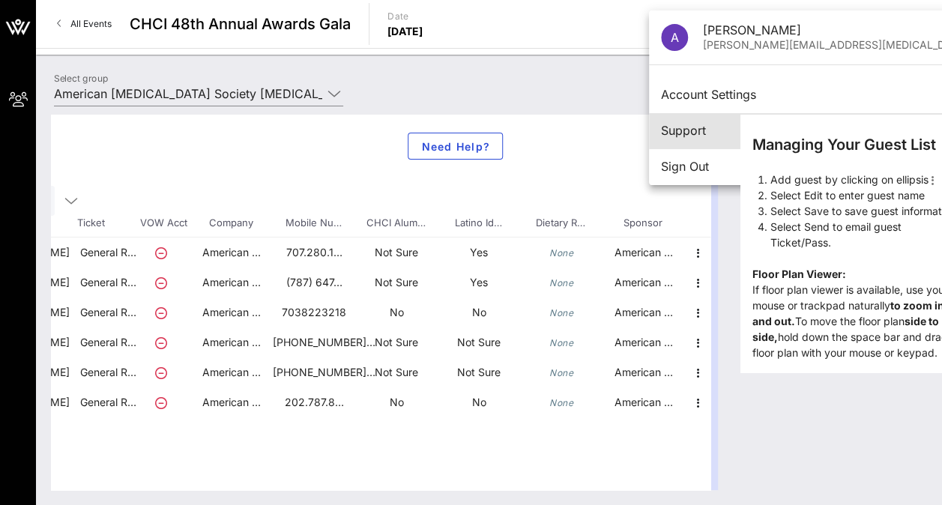
click at [685, 127] on div "Support" at bounding box center [859, 131] width 396 height 14
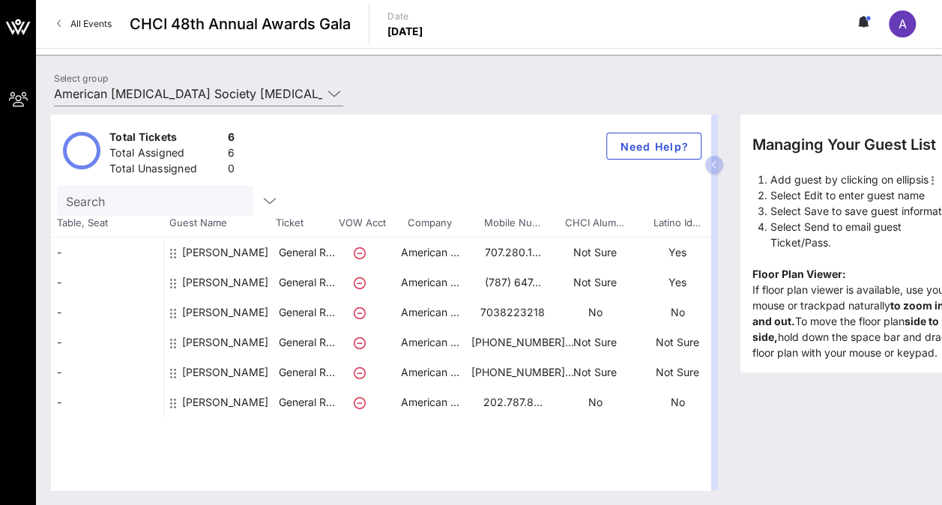
drag, startPoint x: 708, startPoint y: 162, endPoint x: 709, endPoint y: 211, distance: 49.5
click at [709, 211] on div "Total Tickets 6 Total Assigned 6 Total Unassigned 0 Need Help? Search Table, Se…" at bounding box center [388, 302] width 674 height 375
click at [720, 462] on div "Total Tickets 6 Total Assigned 6 Total Unassigned 0 Need Help? Search Table, Se…" at bounding box center [388, 302] width 674 height 375
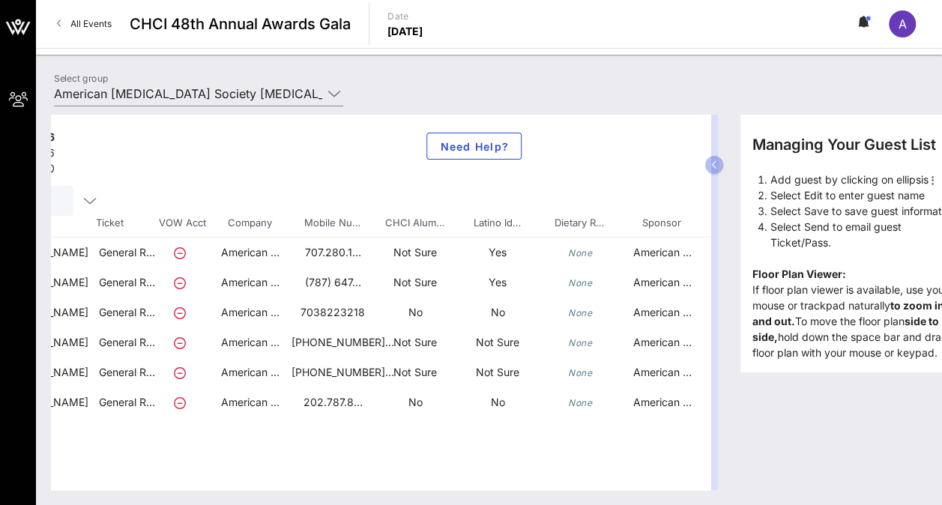
scroll to position [0, 199]
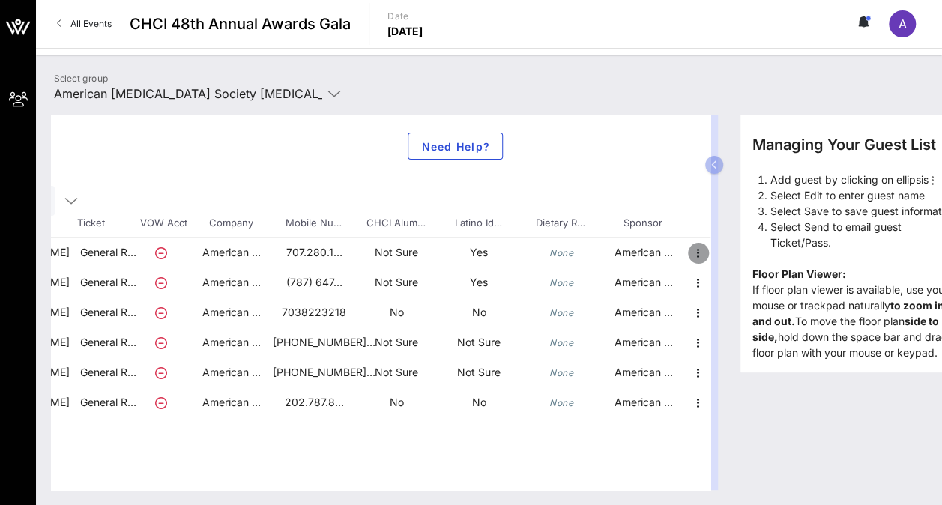
click at [700, 247] on icon "button" at bounding box center [698, 253] width 18 height 18
click at [733, 254] on div "Edit" at bounding box center [735, 257] width 30 height 12
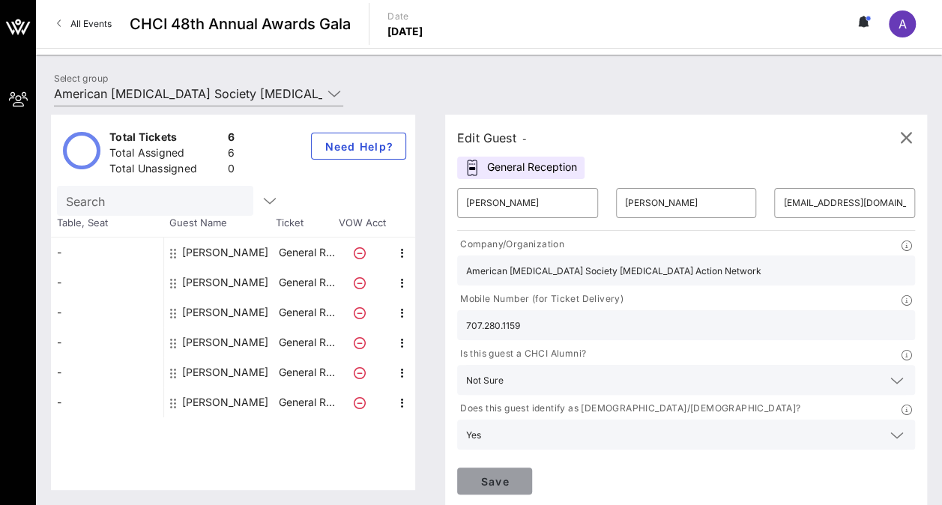
click at [520, 475] on span "Save" at bounding box center [494, 481] width 51 height 13
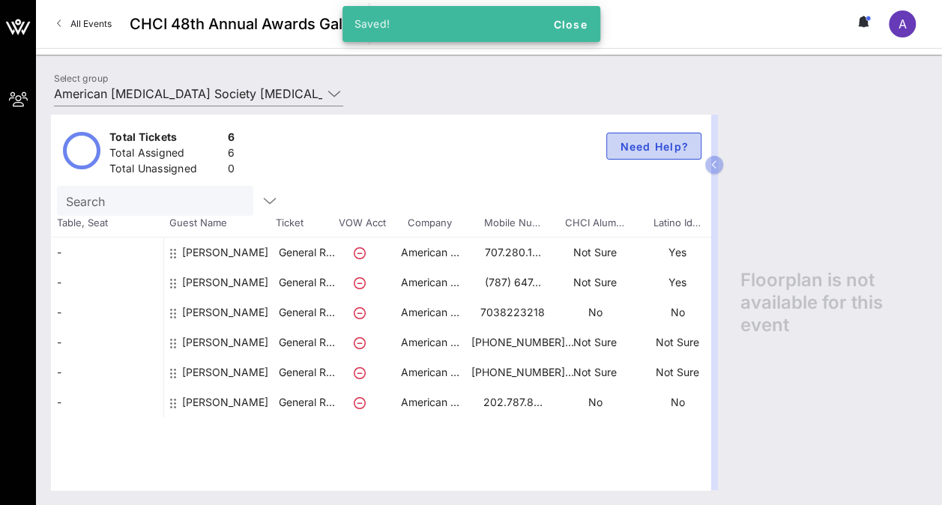
click at [665, 144] on span "Need Help?" at bounding box center [654, 146] width 70 height 13
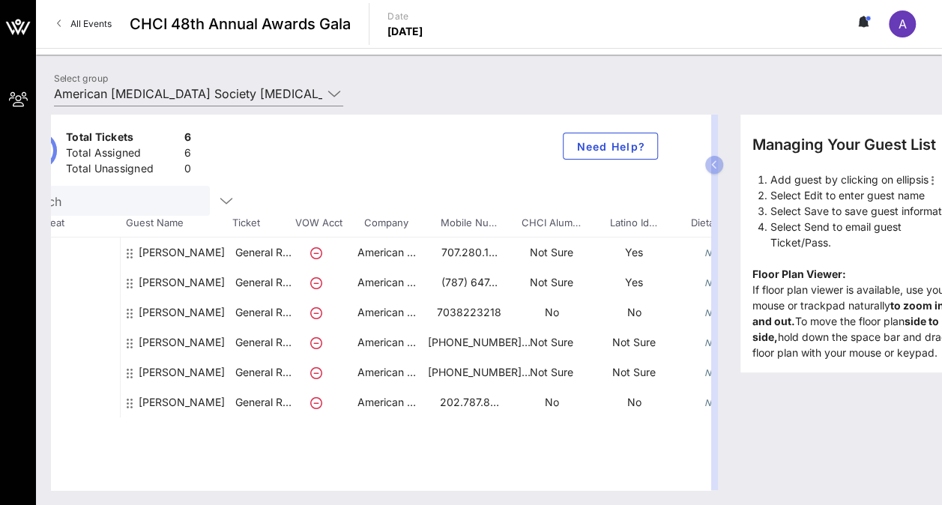
scroll to position [0, 199]
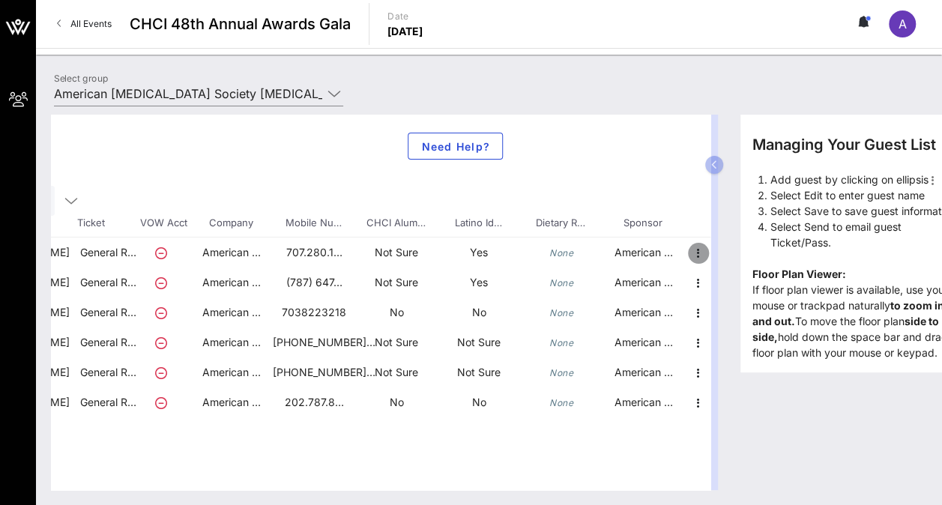
click at [697, 248] on icon "button" at bounding box center [698, 253] width 18 height 18
click at [695, 250] on icon "button" at bounding box center [698, 253] width 18 height 18
click at [423, 31] on p "Thursday, Sep. 18, 2025" at bounding box center [405, 31] width 36 height 15
click at [239, 35] on div "All Events CHCI 48th Annual Awards Gala Date Thursday, Sep. 18, 2025 A" at bounding box center [489, 24] width 906 height 48
click at [61, 23] on link "All Events" at bounding box center [84, 24] width 73 height 24
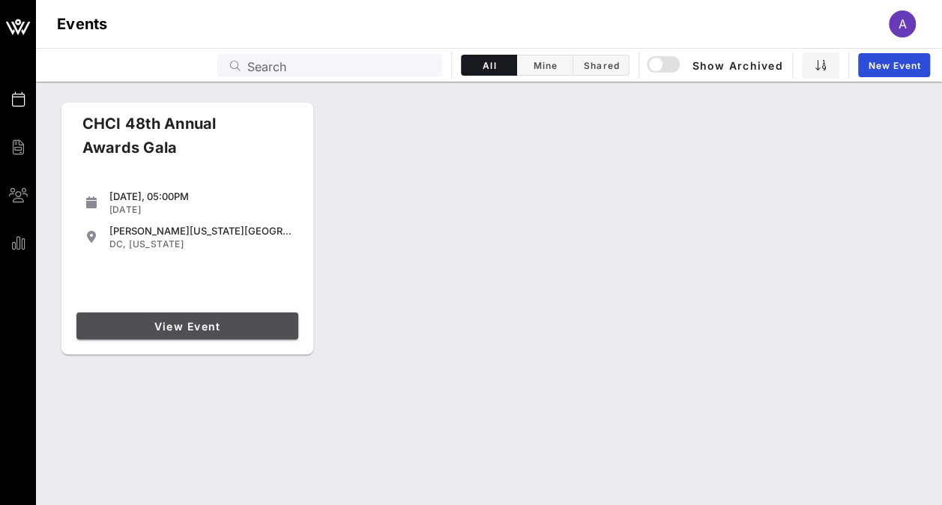
click at [182, 323] on span "View Event" at bounding box center [187, 326] width 210 height 13
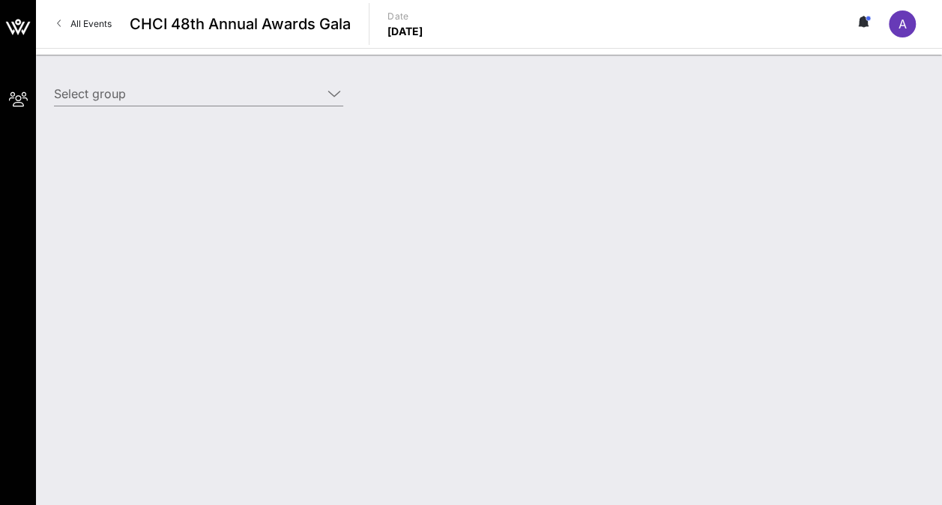
type input "American Cancer Society Cancer Action Network (American Cancer Society Cancer A…"
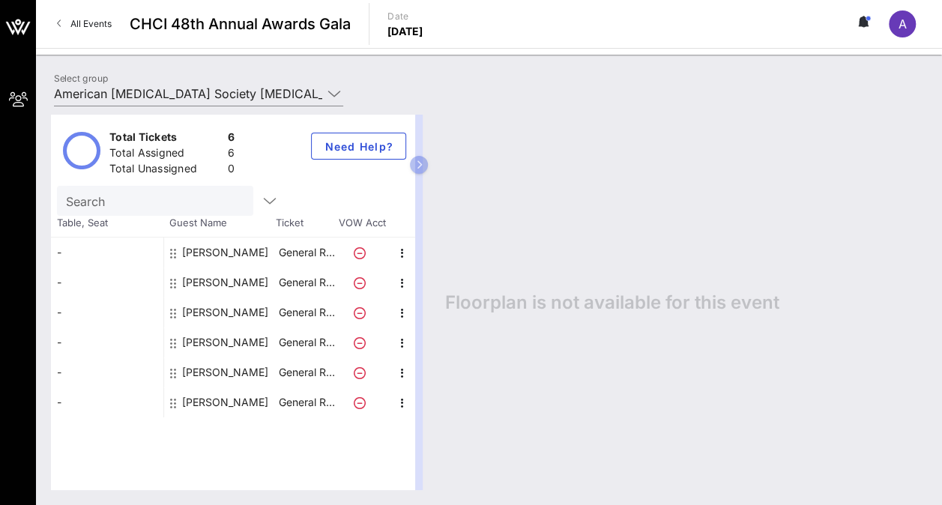
click at [63, 250] on div "-" at bounding box center [107, 253] width 112 height 30
